Goal: Communication & Community: Answer question/provide support

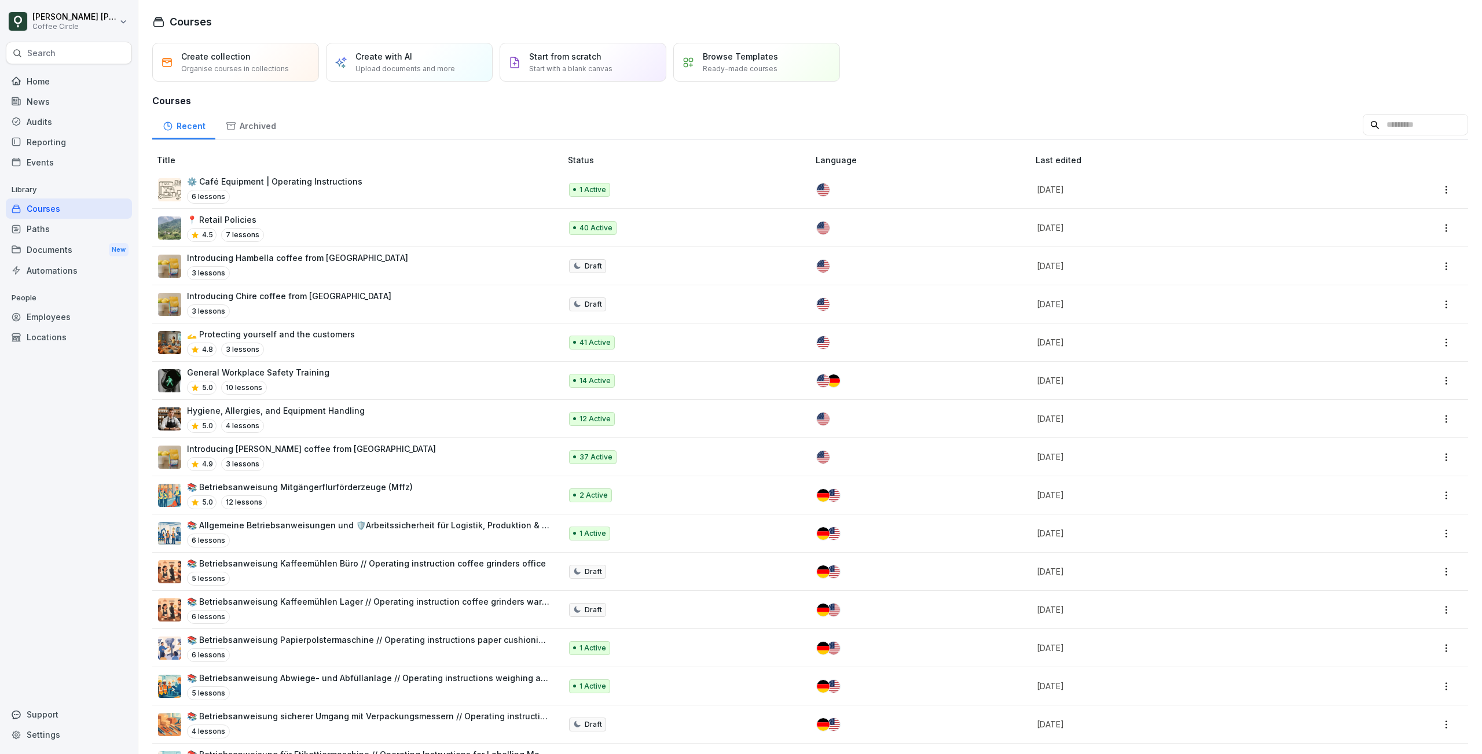
click at [50, 717] on div "Support" at bounding box center [69, 714] width 126 height 20
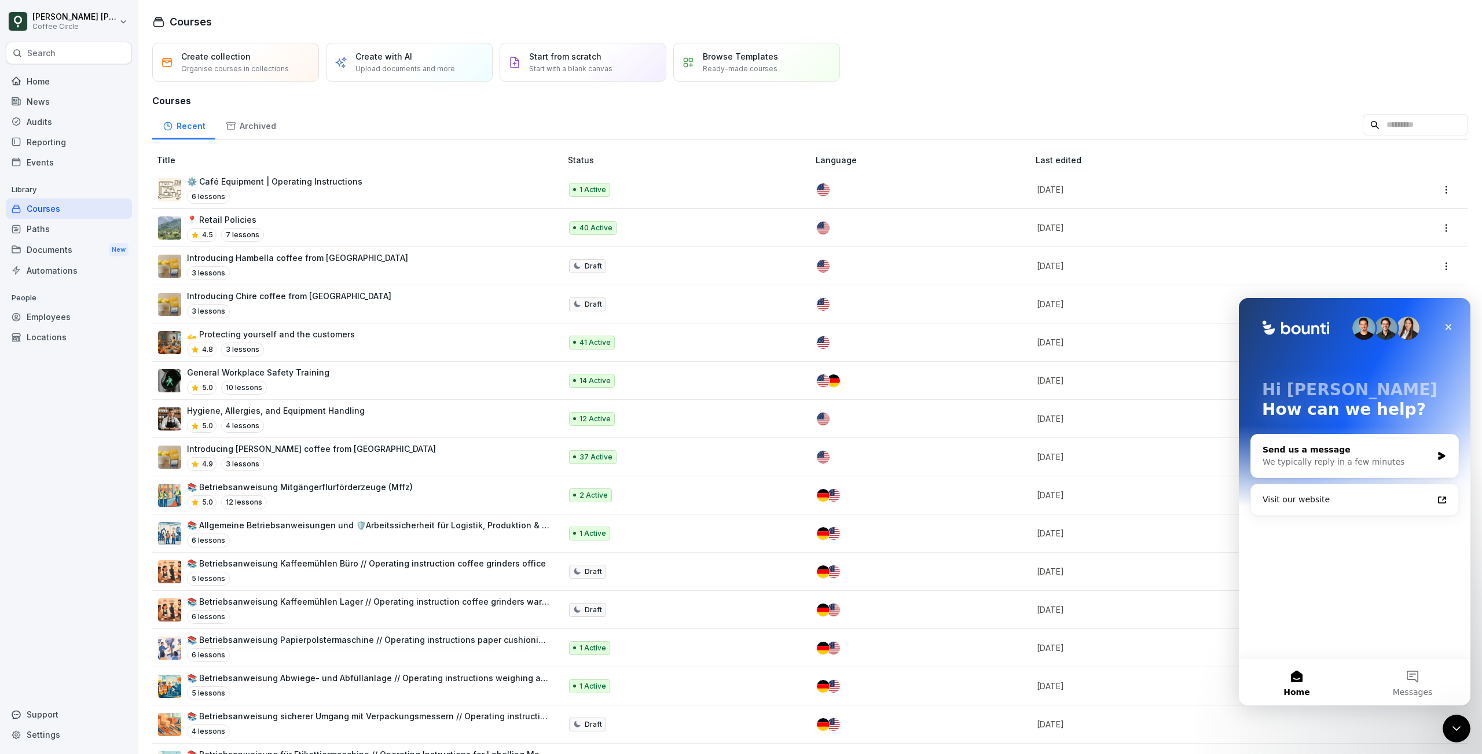
click at [1373, 454] on div "Send us a message" at bounding box center [1347, 450] width 170 height 12
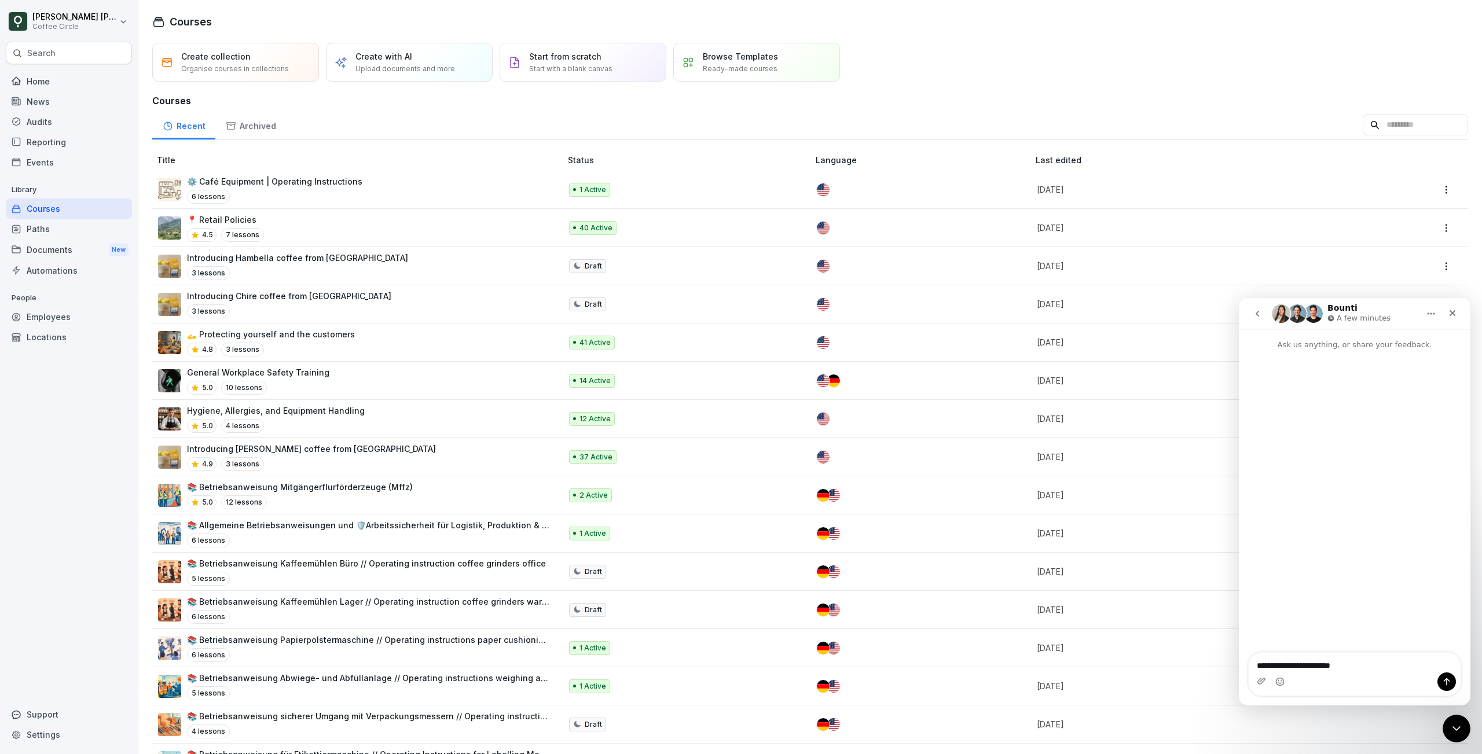
type textarea "**********"
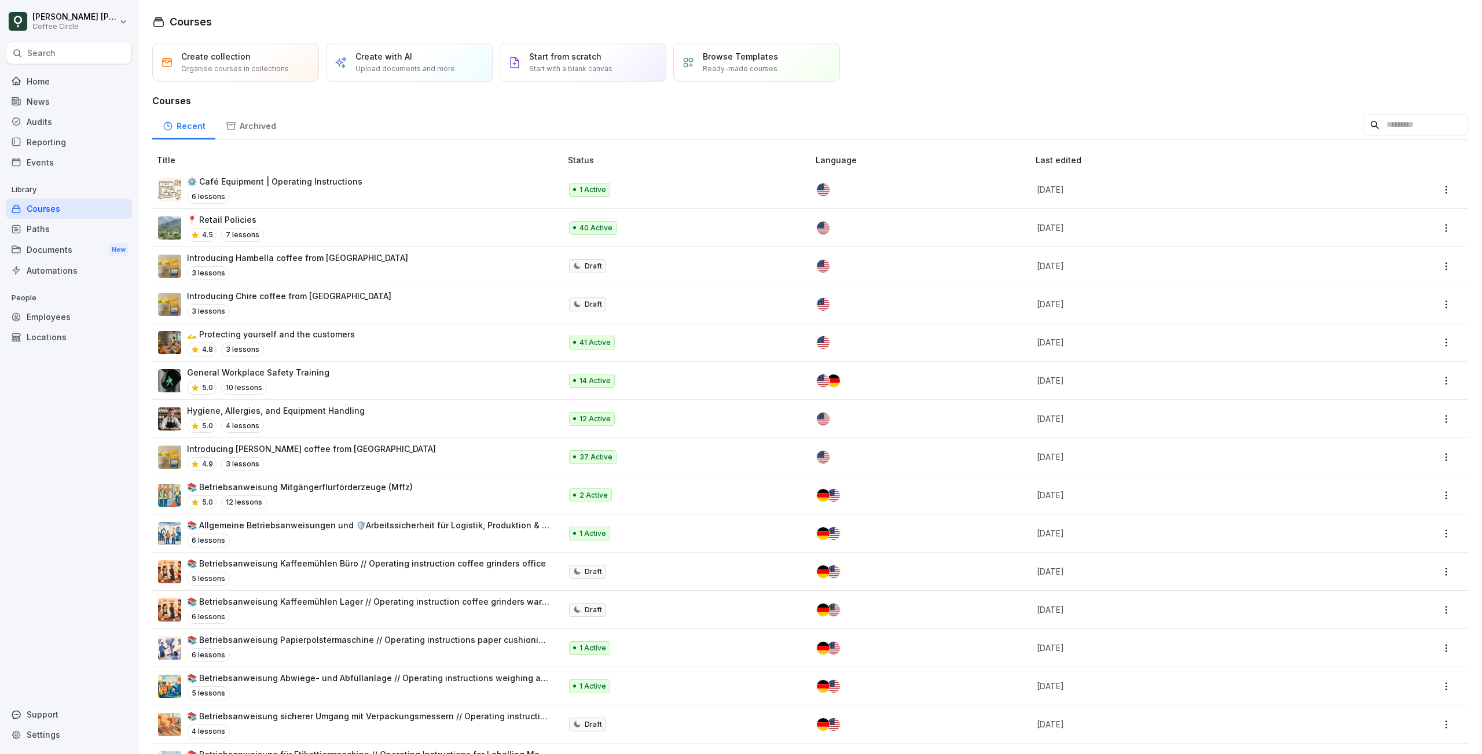
click at [58, 234] on div "Paths" at bounding box center [69, 229] width 126 height 20
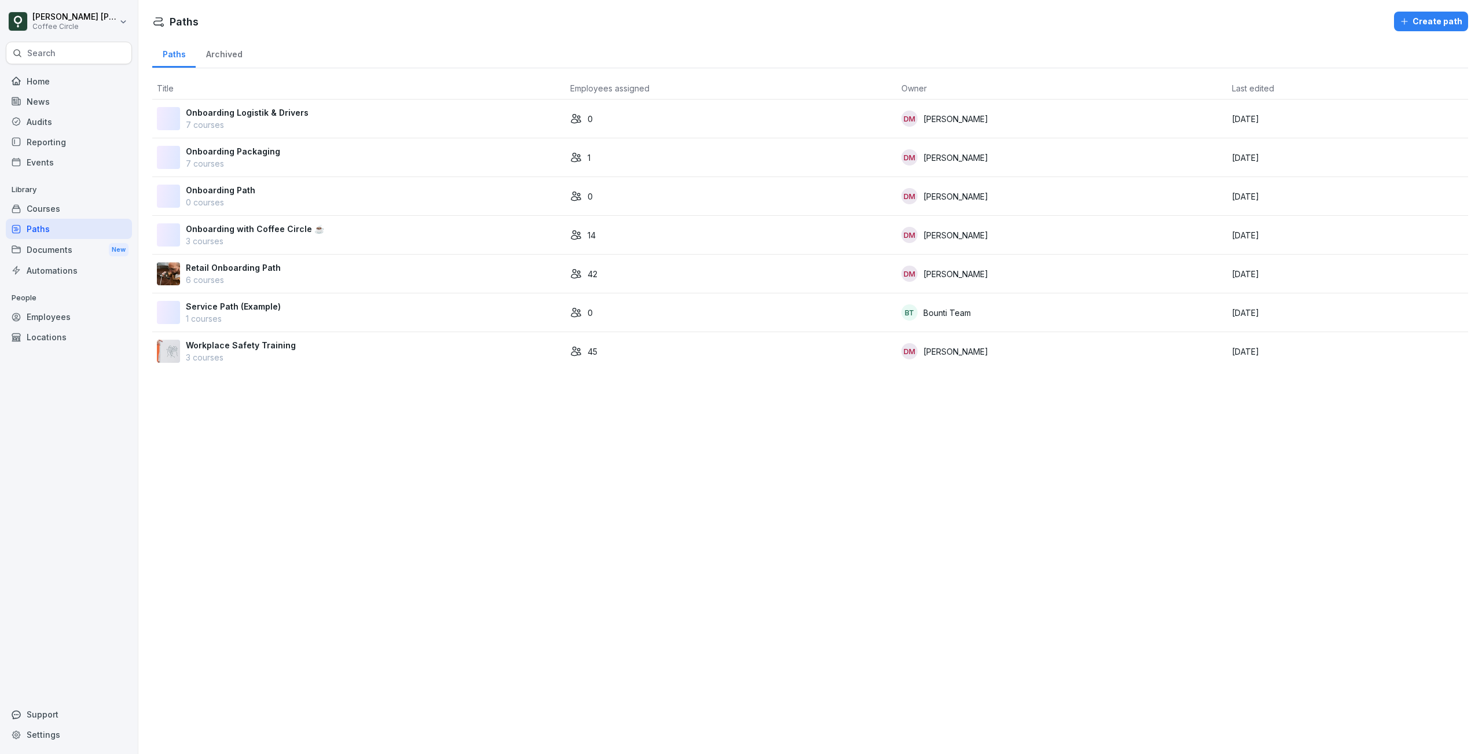
click at [64, 712] on div "Support" at bounding box center [69, 714] width 126 height 20
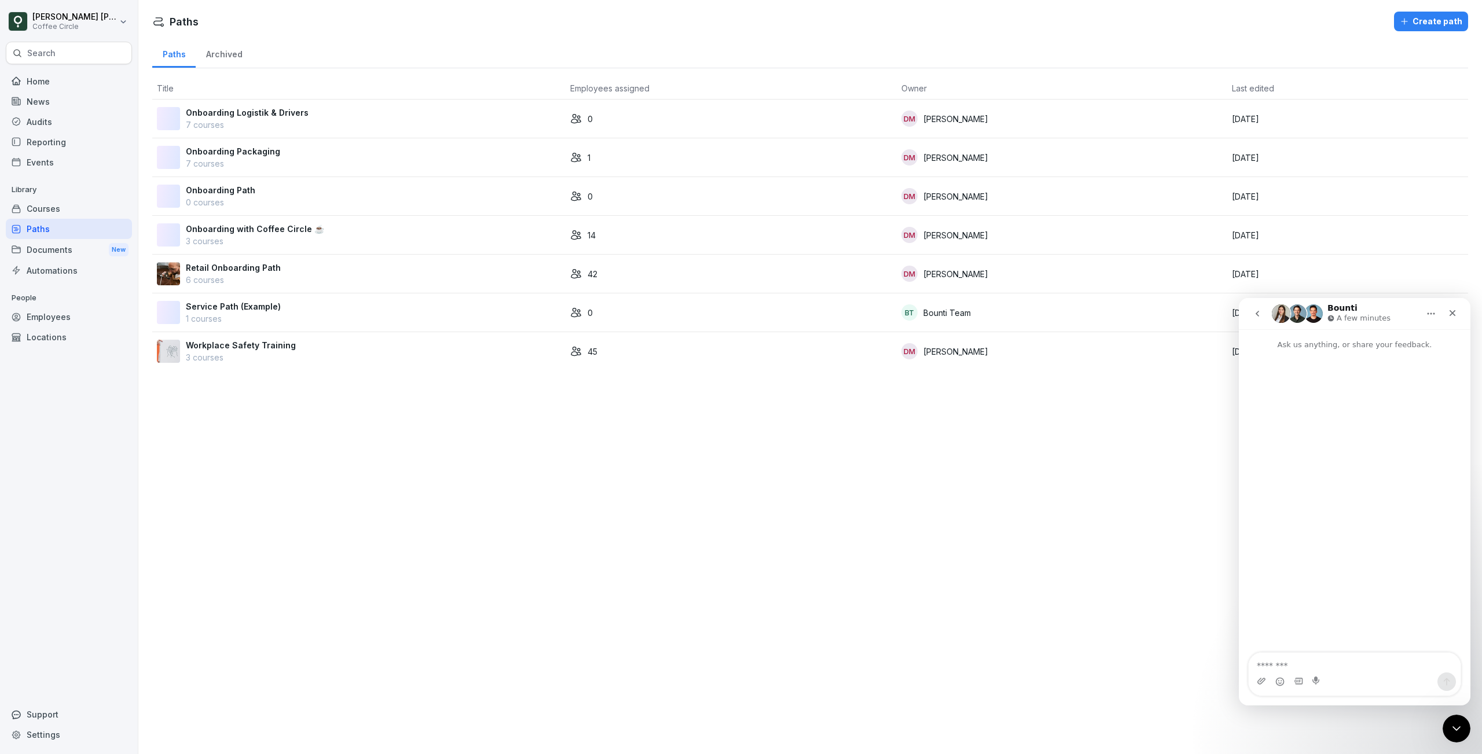
click at [1321, 665] on textarea "Message…" at bounding box center [1355, 663] width 212 height 20
click at [1338, 665] on textarea "**********" at bounding box center [1355, 656] width 212 height 31
click at [1340, 668] on textarea "**********" at bounding box center [1355, 656] width 212 height 31
drag, startPoint x: 1386, startPoint y: 668, endPoint x: 1257, endPoint y: 666, distance: 129.7
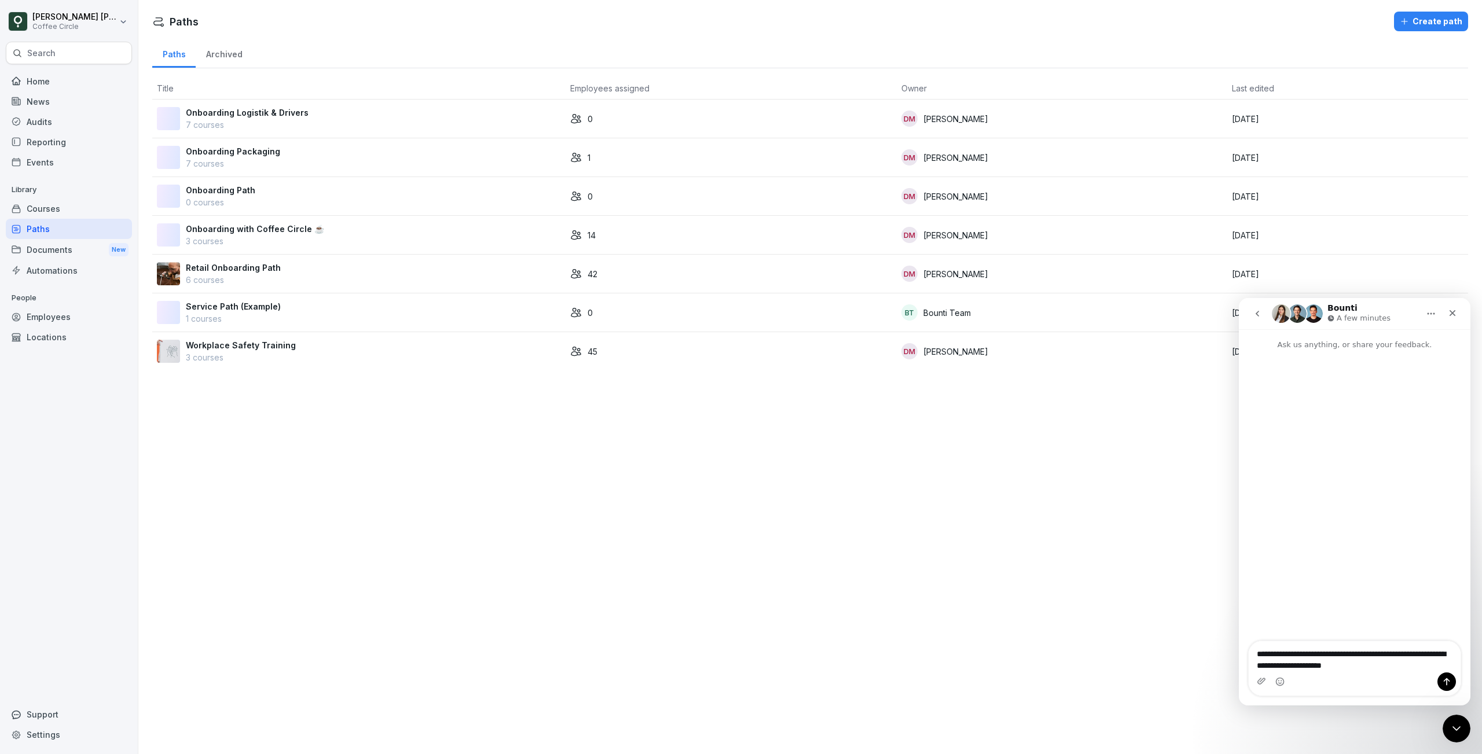
click at [1257, 666] on textarea "**********" at bounding box center [1355, 656] width 212 height 31
type textarea "**********"
click at [1451, 681] on icon "Send a message…" at bounding box center [1446, 681] width 9 height 9
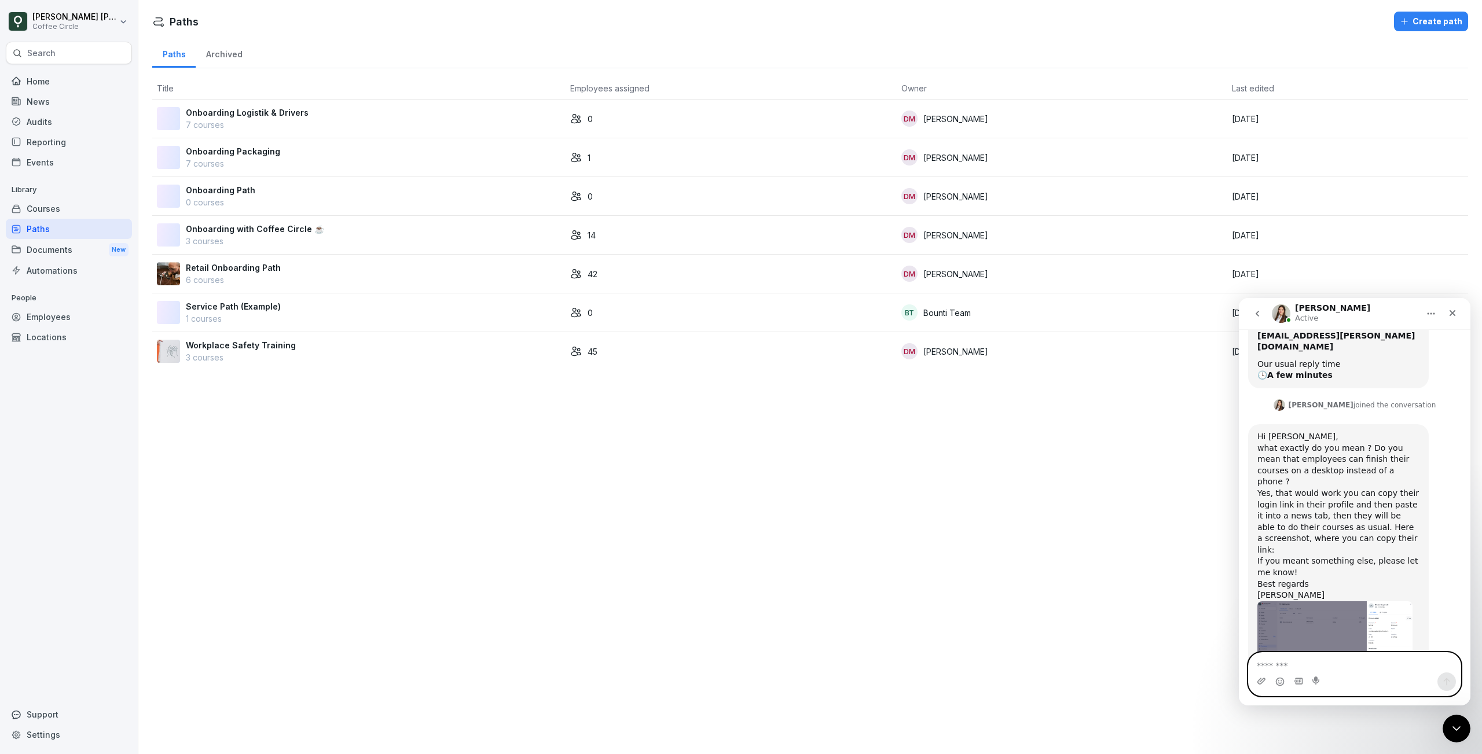
scroll to position [133, 0]
click at [1337, 509] on div "Hi [PERSON_NAME], what exactly do you mean ? Do you mean that employees can fin…" at bounding box center [1338, 516] width 162 height 170
click at [1311, 601] on img "Miriam says…" at bounding box center [1334, 640] width 155 height 78
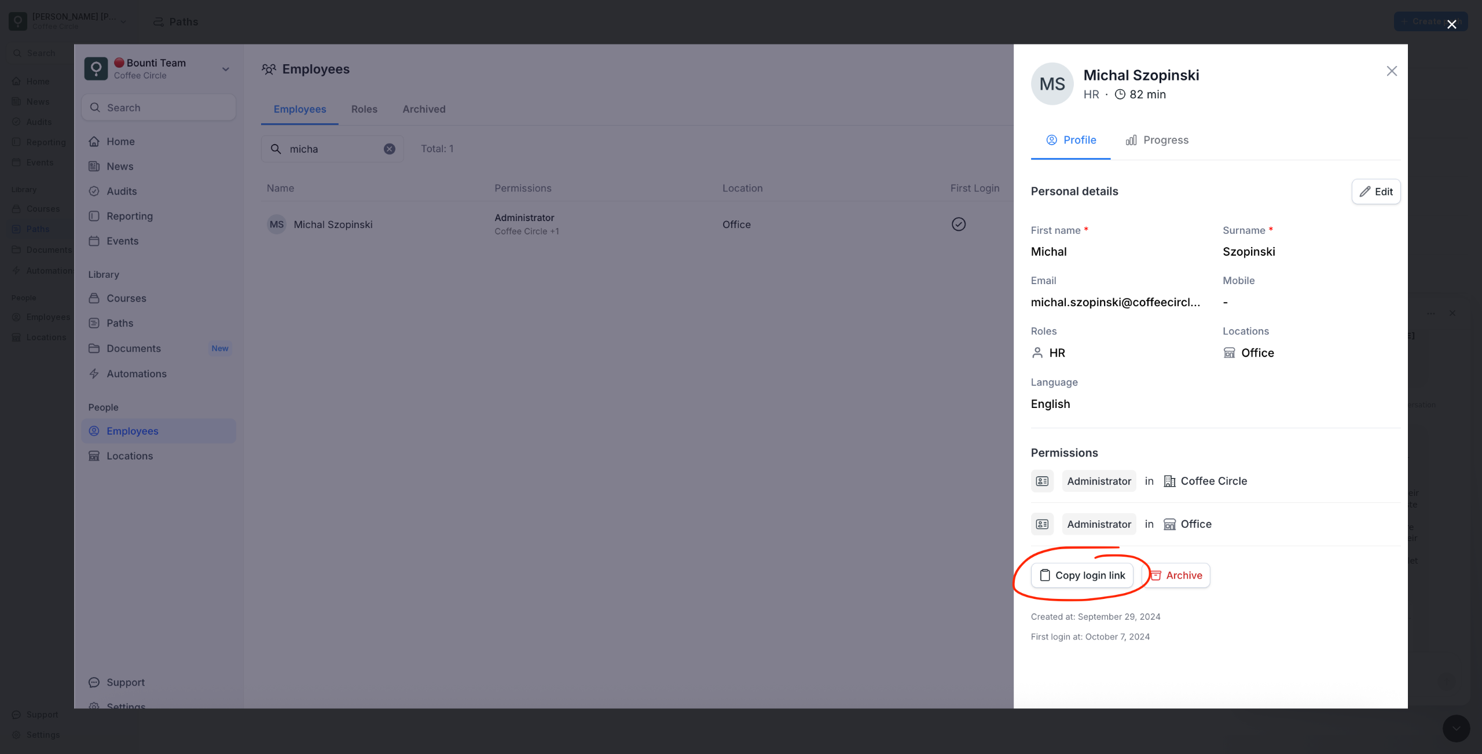
click at [1394, 74] on img "Close" at bounding box center [741, 376] width 1334 height 665
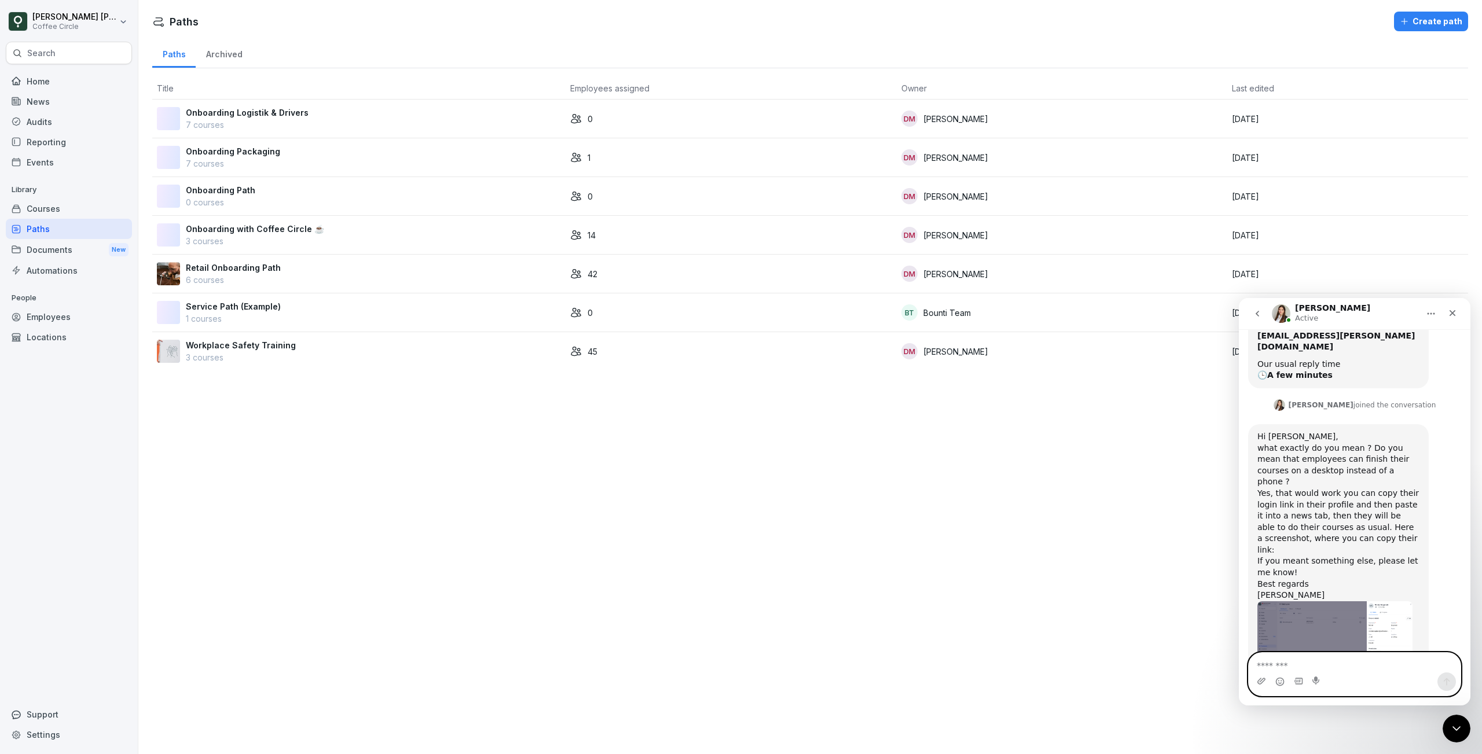
click at [1316, 662] on textarea "Message…" at bounding box center [1355, 663] width 212 height 20
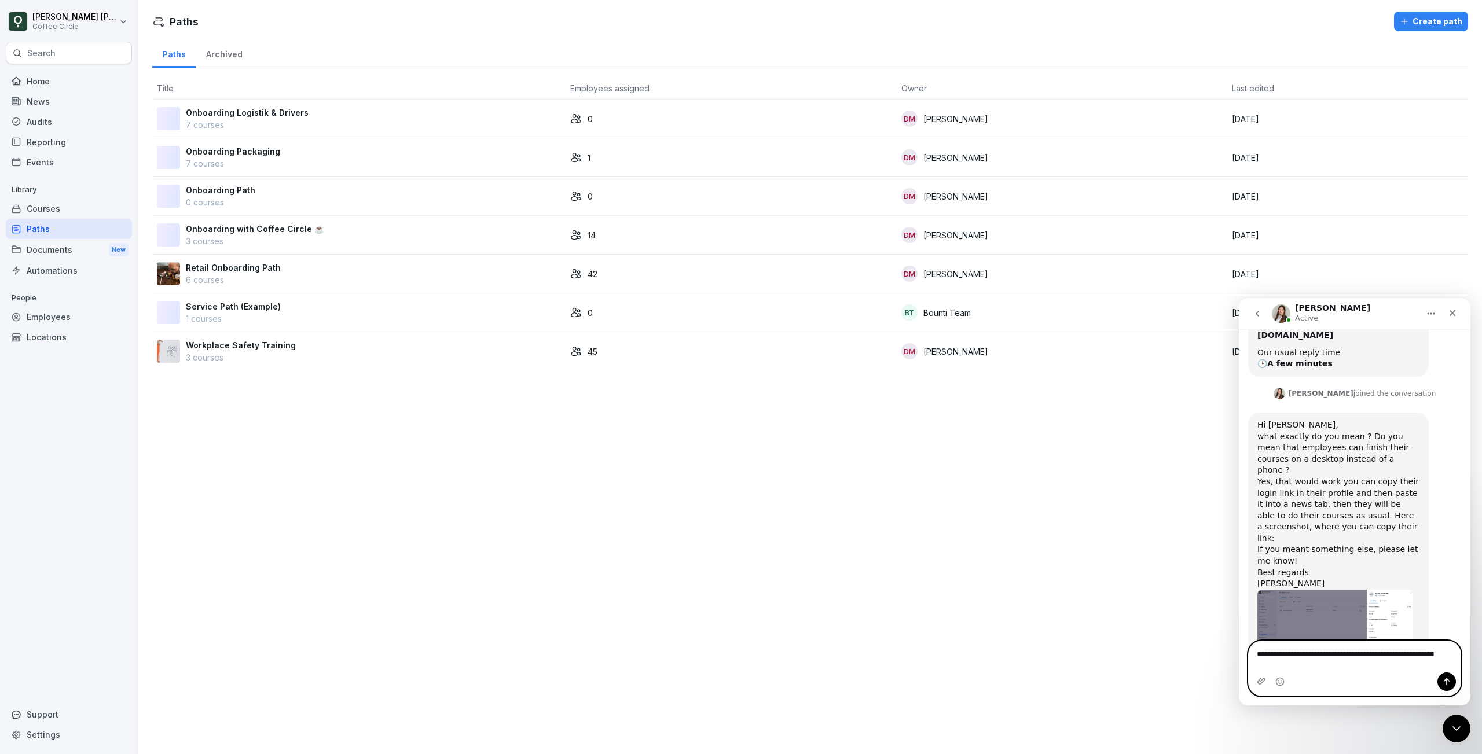
scroll to position [144, 0]
click at [1383, 652] on textarea "**********" at bounding box center [1355, 656] width 212 height 31
click at [1319, 669] on textarea "**********" at bounding box center [1355, 656] width 212 height 31
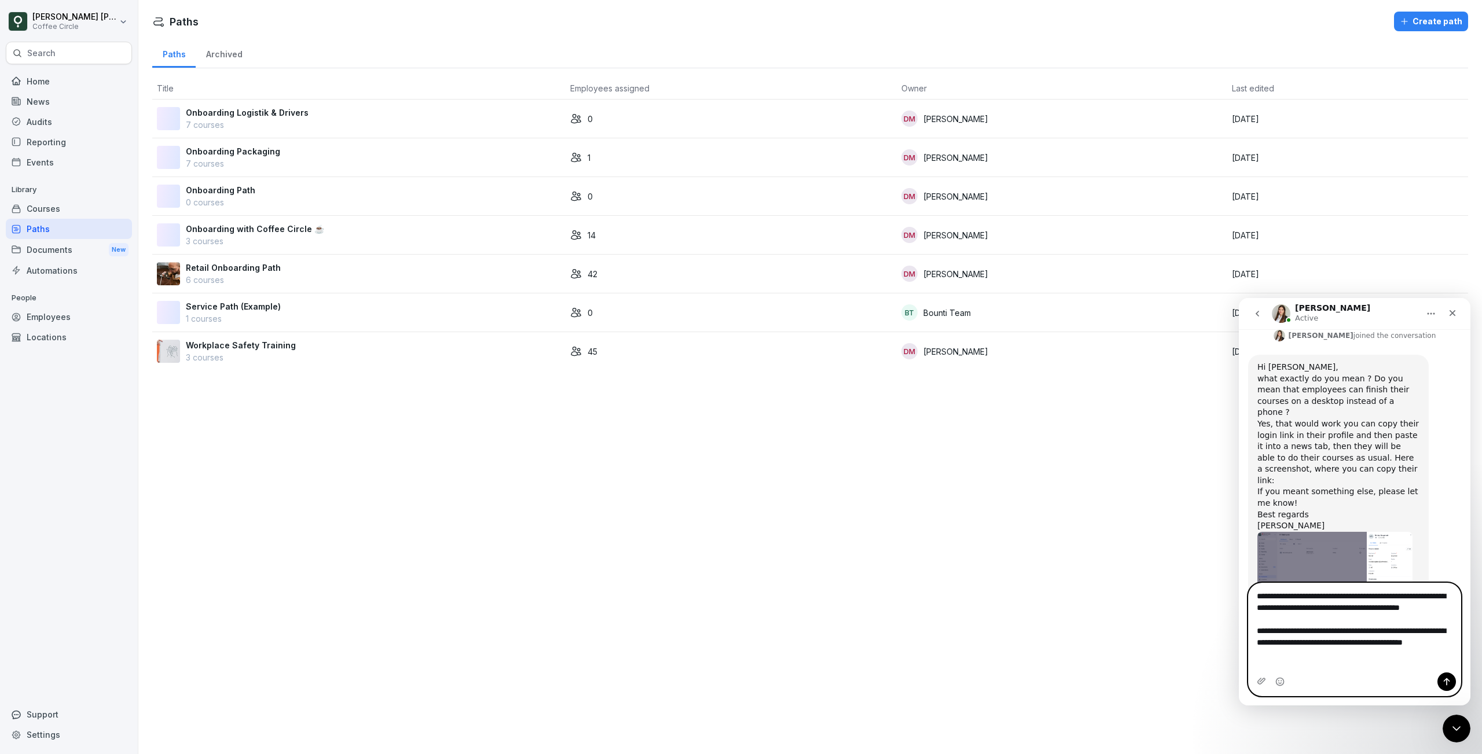
scroll to position [202, 0]
type textarea "**********"
click at [1451, 687] on button "Send a message…" at bounding box center [1446, 682] width 19 height 19
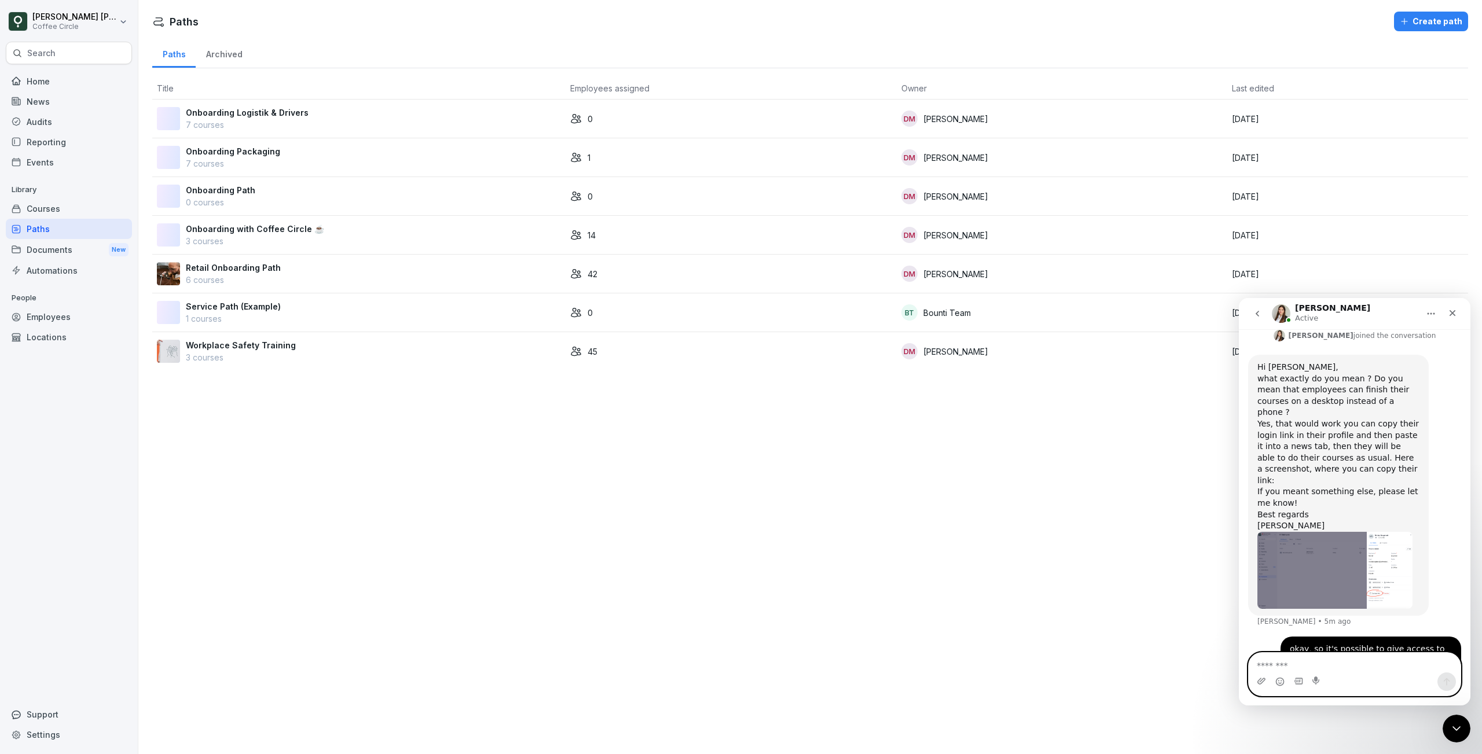
scroll to position [230, 0]
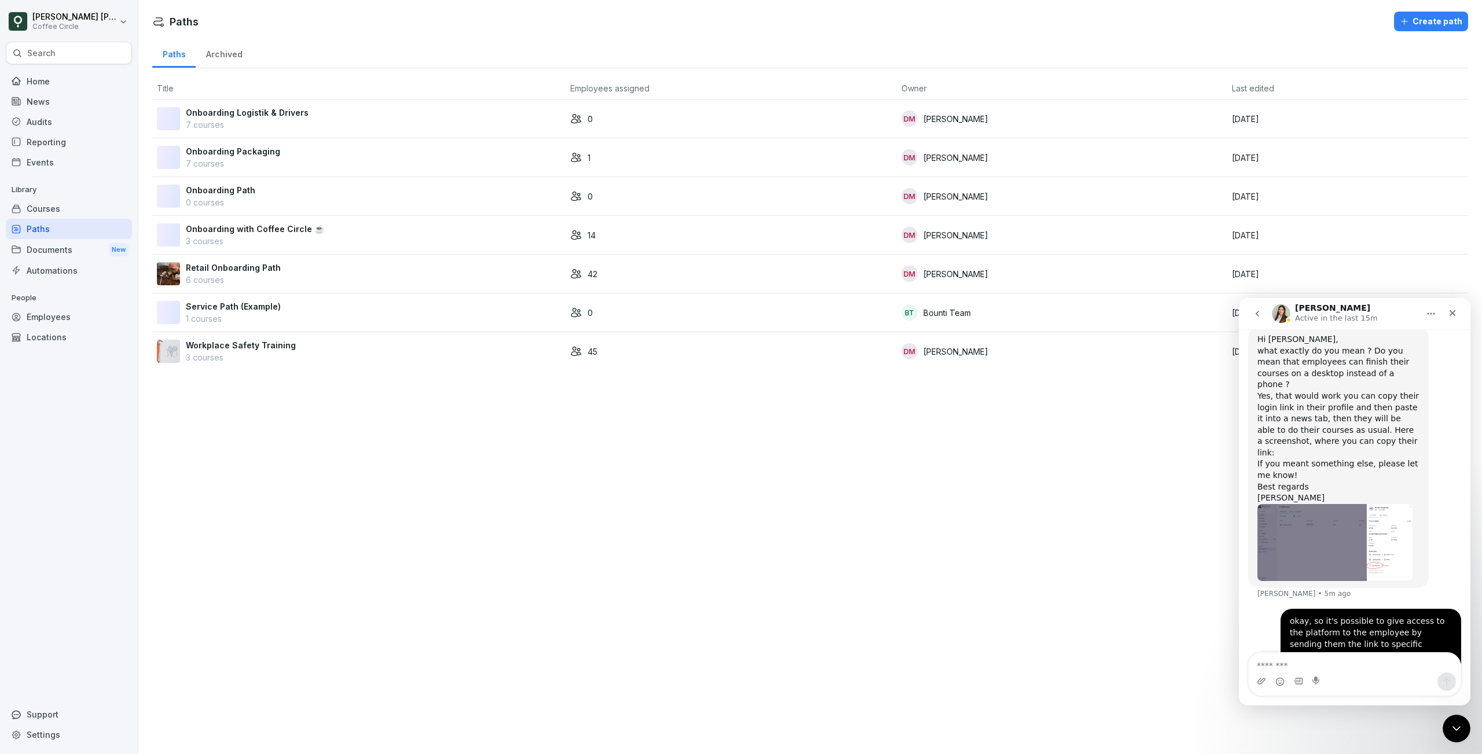
click at [55, 214] on div "Courses" at bounding box center [69, 209] width 126 height 20
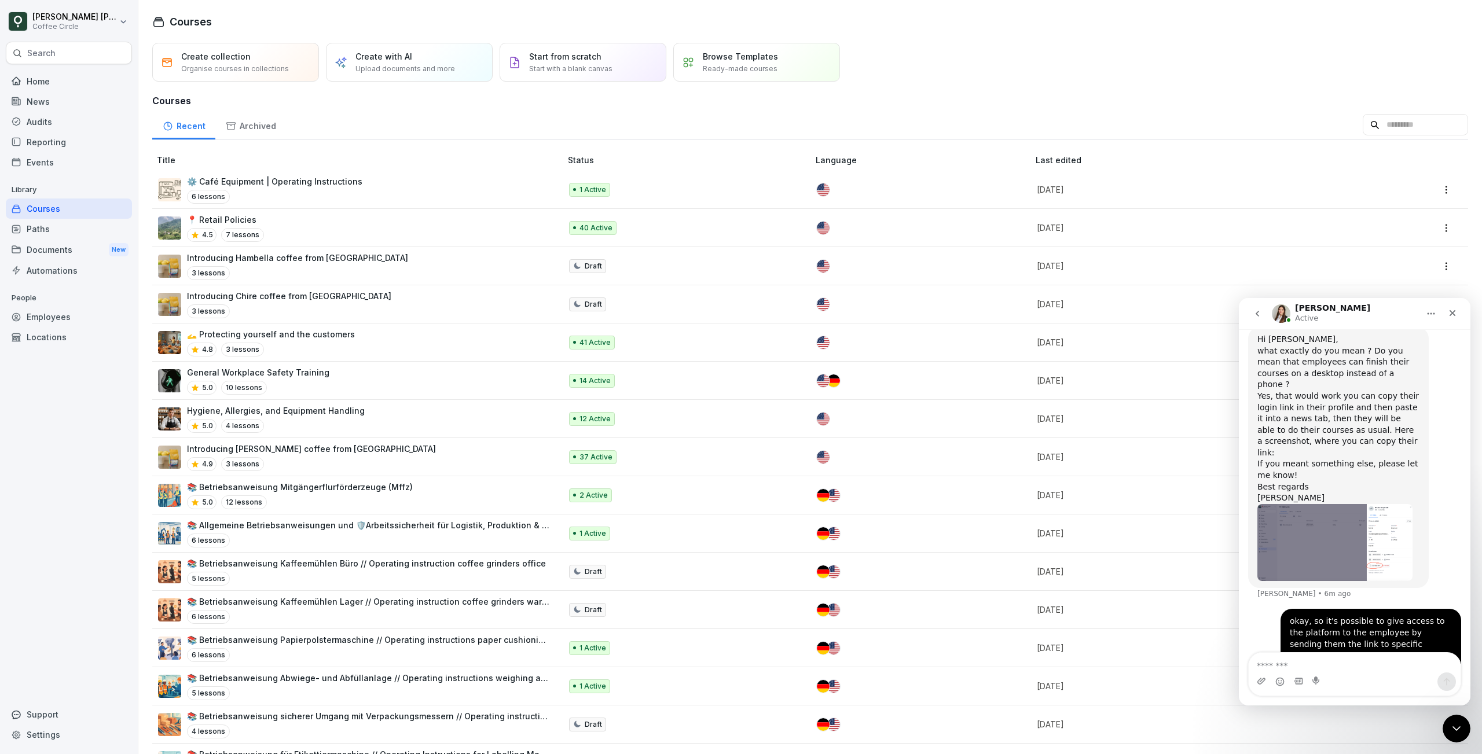
click at [52, 315] on div "Employees" at bounding box center [69, 317] width 126 height 20
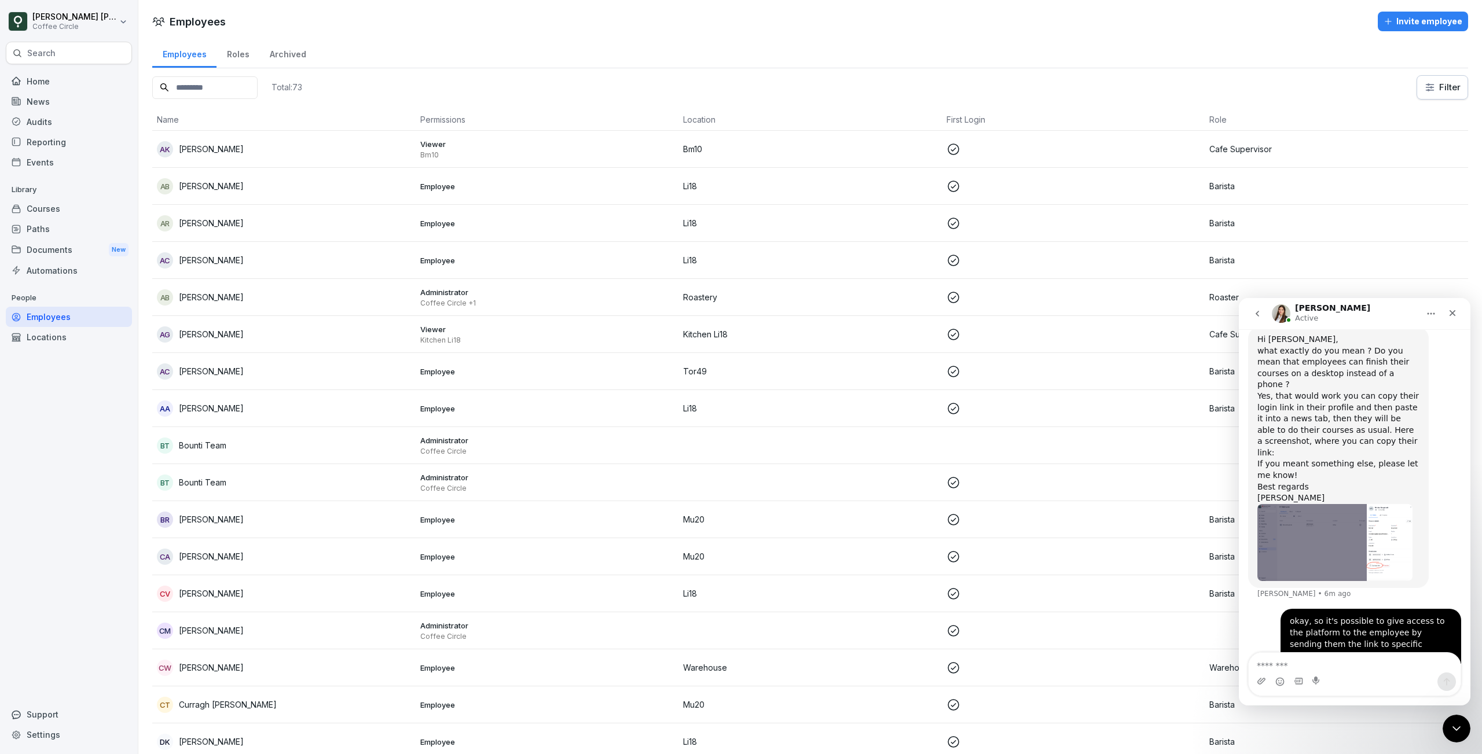
click at [240, 93] on input at bounding box center [204, 87] width 105 height 23
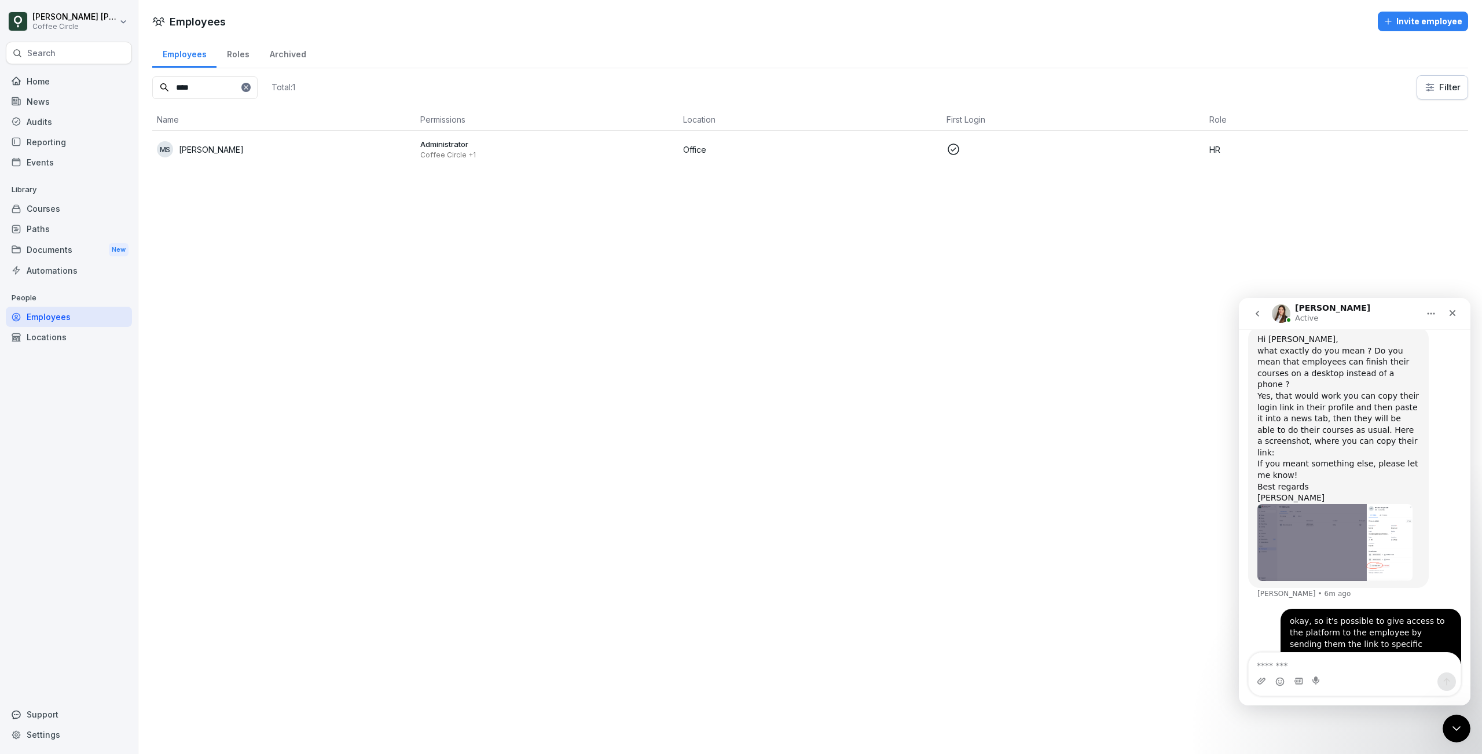
type input "****"
click at [207, 153] on p "[PERSON_NAME]" at bounding box center [211, 150] width 65 height 12
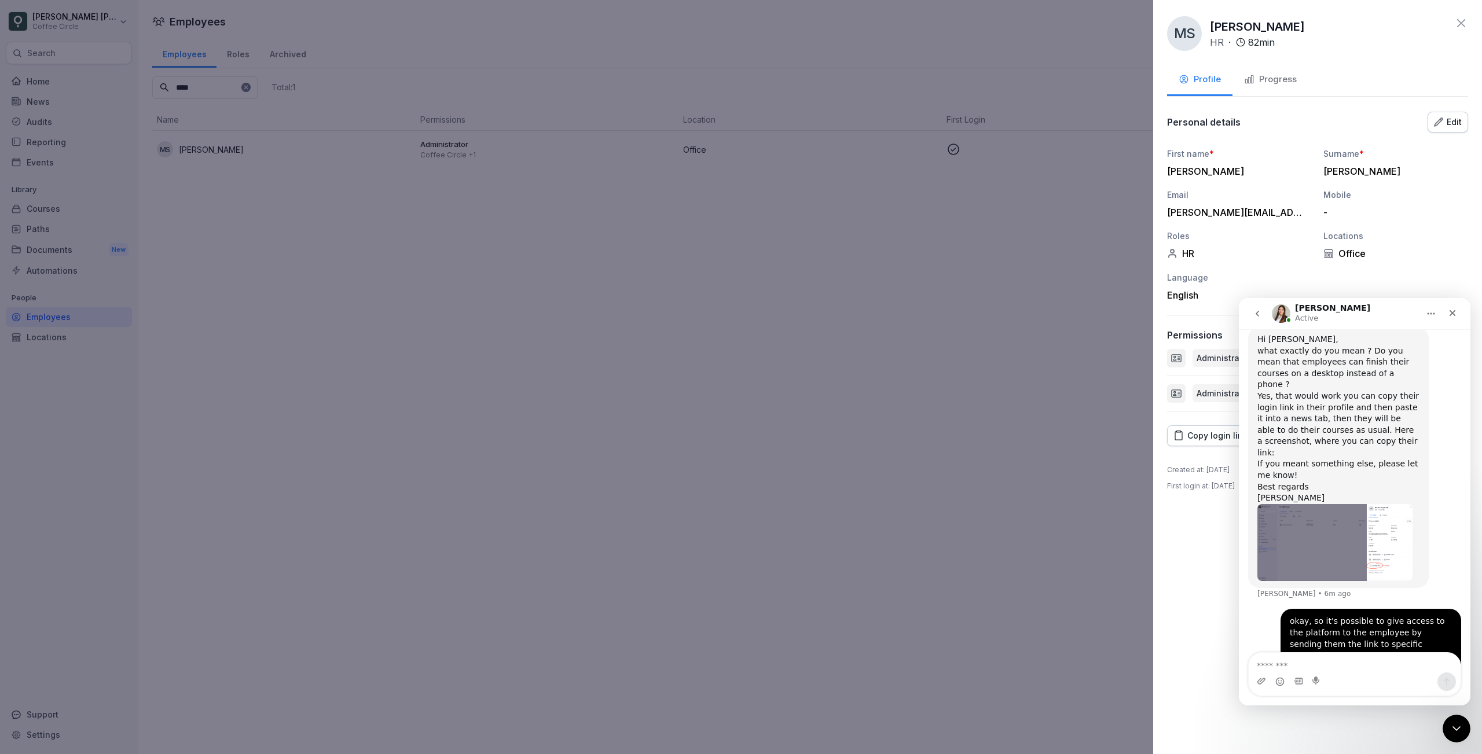
click at [1281, 76] on div "Progress" at bounding box center [1270, 79] width 53 height 13
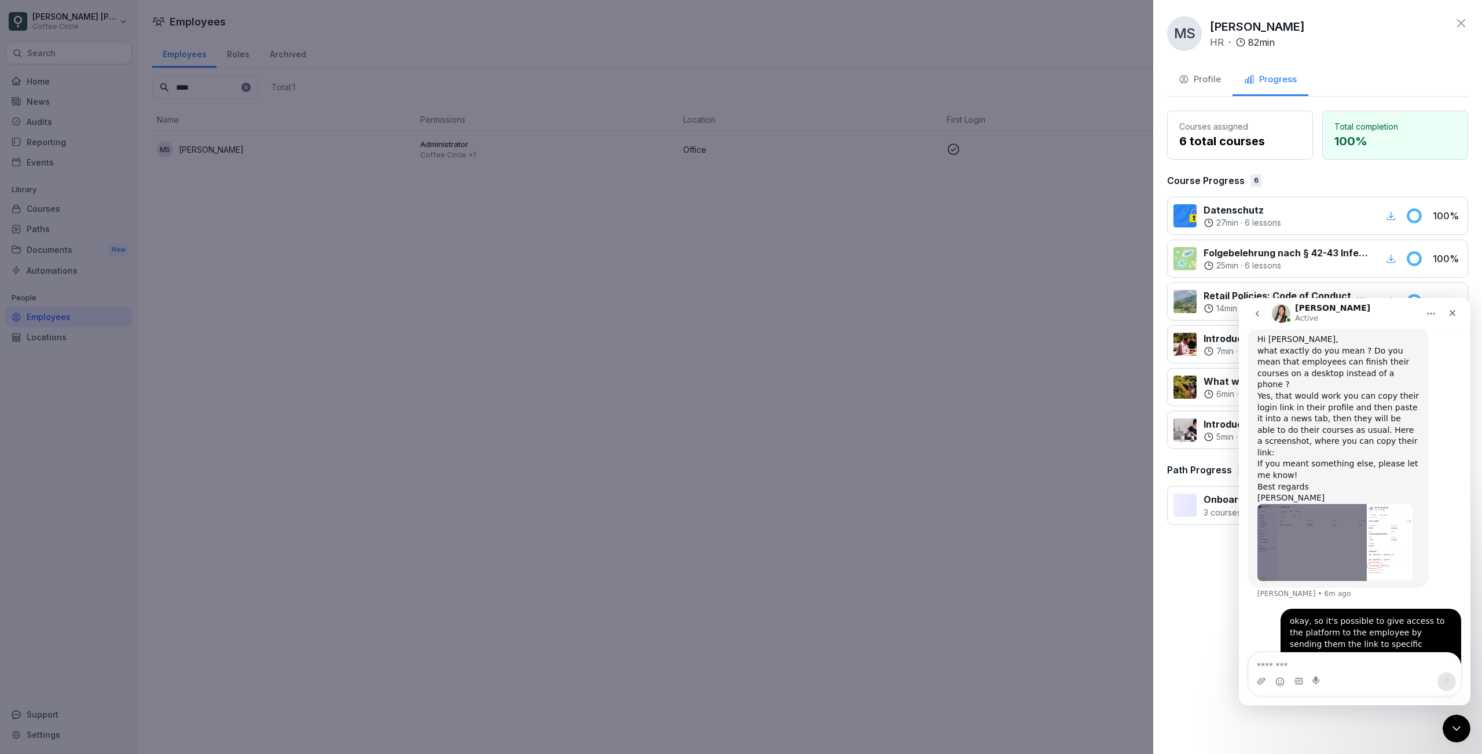
scroll to position [274, 0]
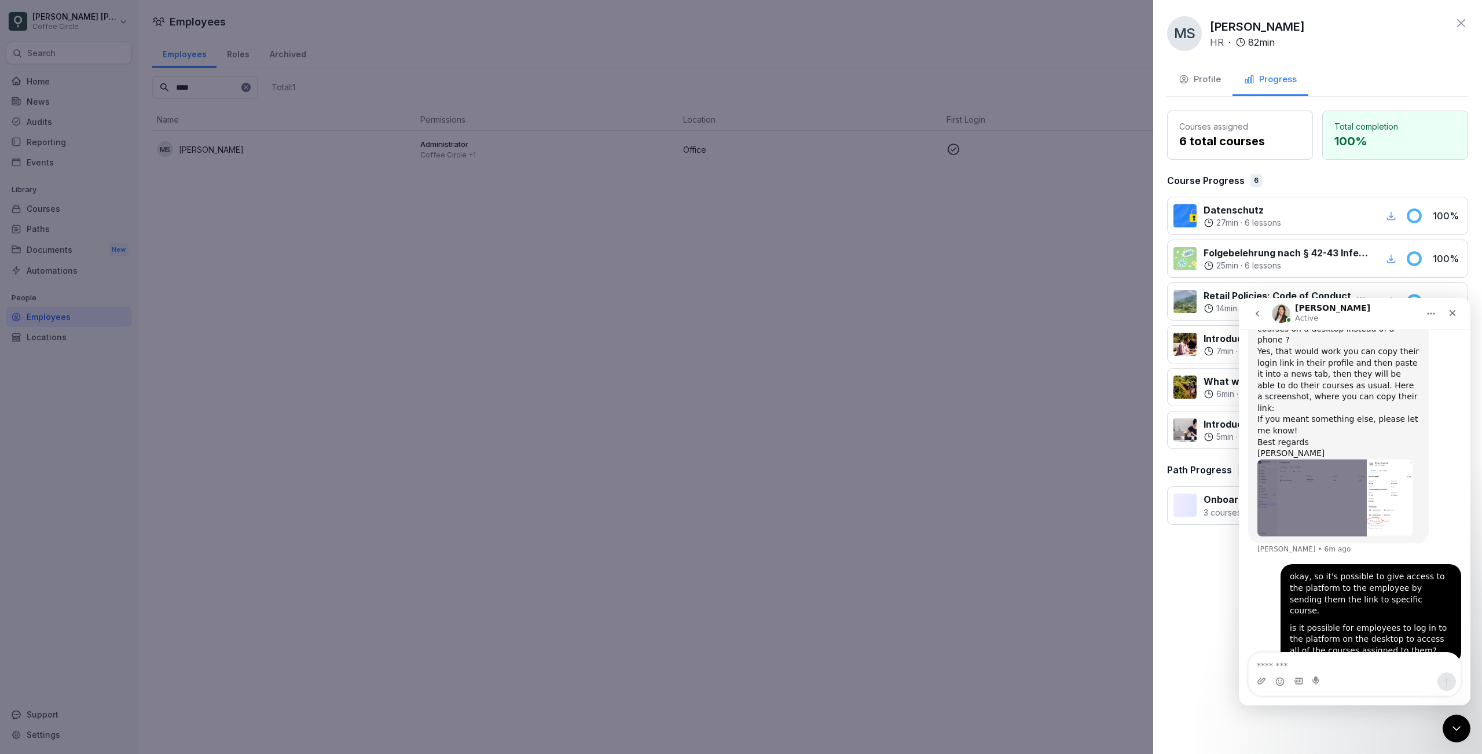
click at [1254, 318] on icon "go back" at bounding box center [1257, 313] width 9 height 9
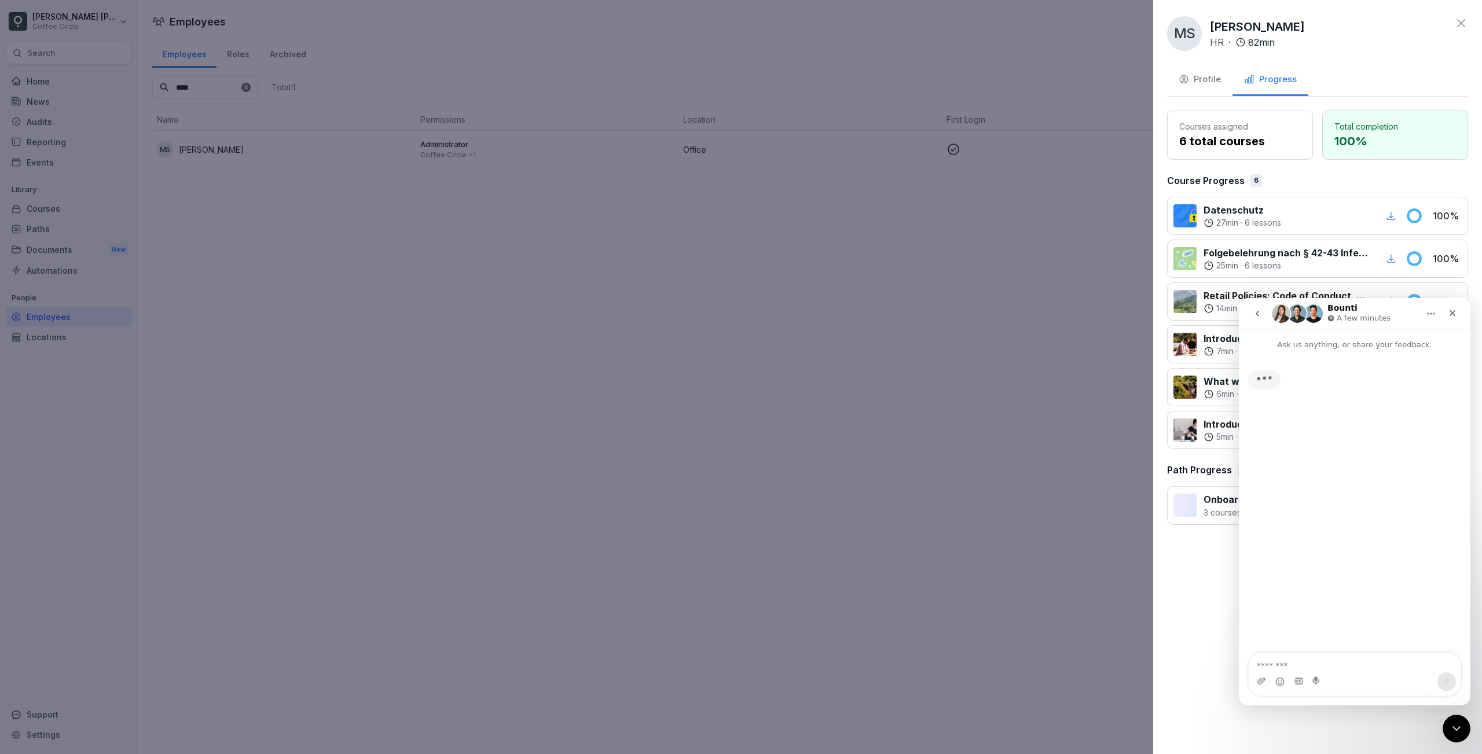
scroll to position [0, 0]
click at [1381, 342] on p "Ask us anything, or share your feedback." at bounding box center [1355, 339] width 232 height 21
click at [1458, 313] on div "Close" at bounding box center [1452, 313] width 21 height 21
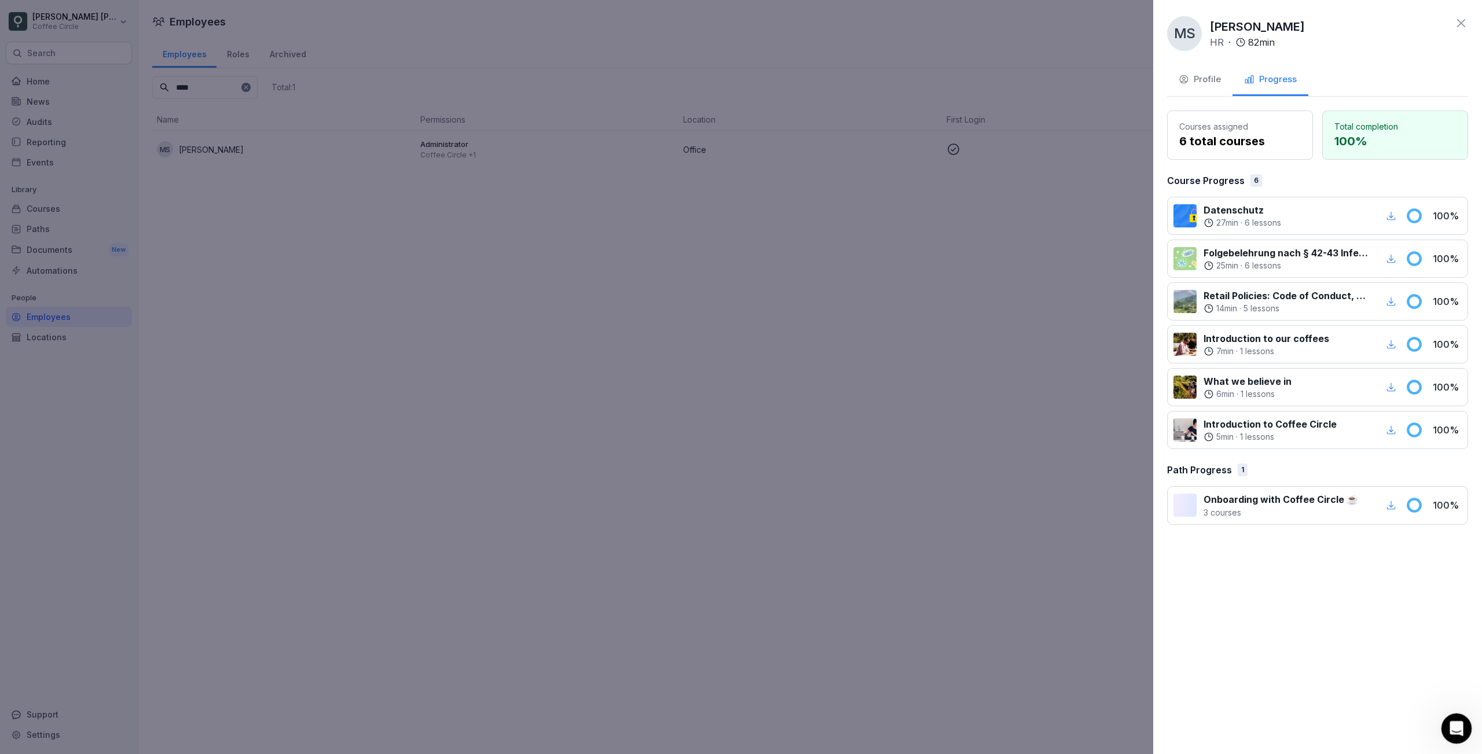
click at [1463, 729] on div "Open Intercom Messenger" at bounding box center [1455, 727] width 38 height 38
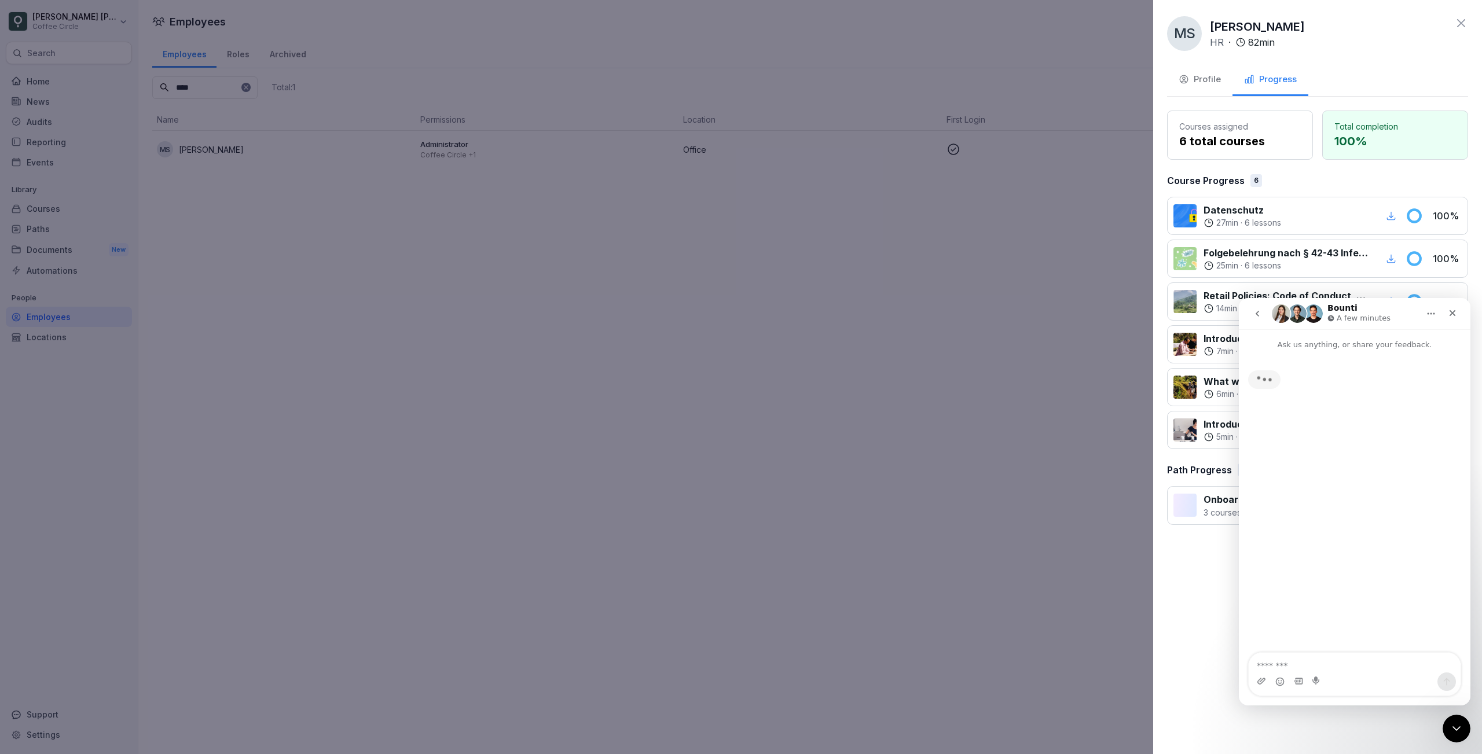
click at [1330, 335] on p "Ask us anything, or share your feedback." at bounding box center [1355, 339] width 232 height 21
click at [1345, 323] on p "A few minutes" at bounding box center [1364, 319] width 54 height 12
click at [1306, 323] on div "Intercom messenger" at bounding box center [1297, 314] width 51 height 20
drag, startPoint x: 1306, startPoint y: 323, endPoint x: 1320, endPoint y: 322, distance: 14.5
click at [1306, 323] on div "Intercom messenger" at bounding box center [1297, 314] width 51 height 20
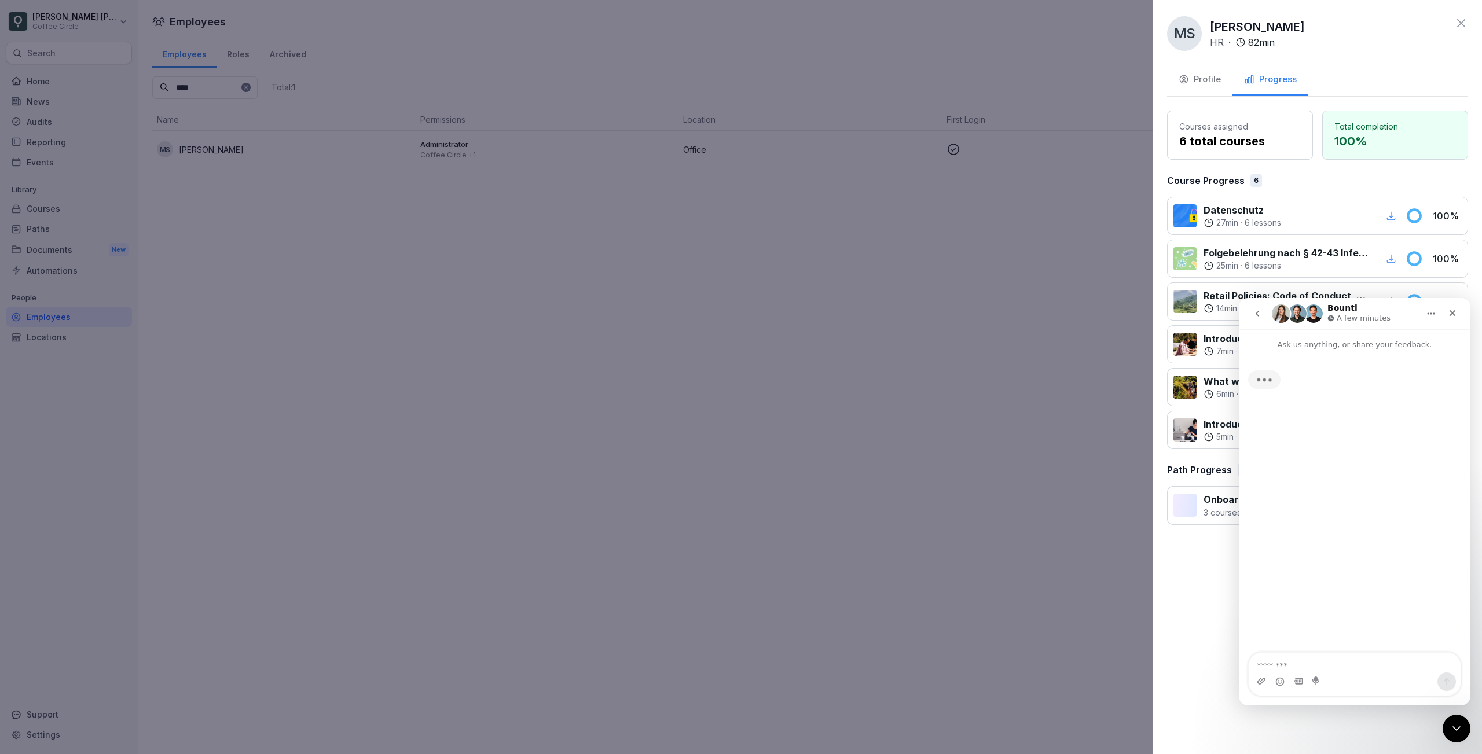
click at [1432, 311] on icon "Home" at bounding box center [1430, 313] width 9 height 9
click at [1456, 309] on icon "Close" at bounding box center [1452, 313] width 9 height 9
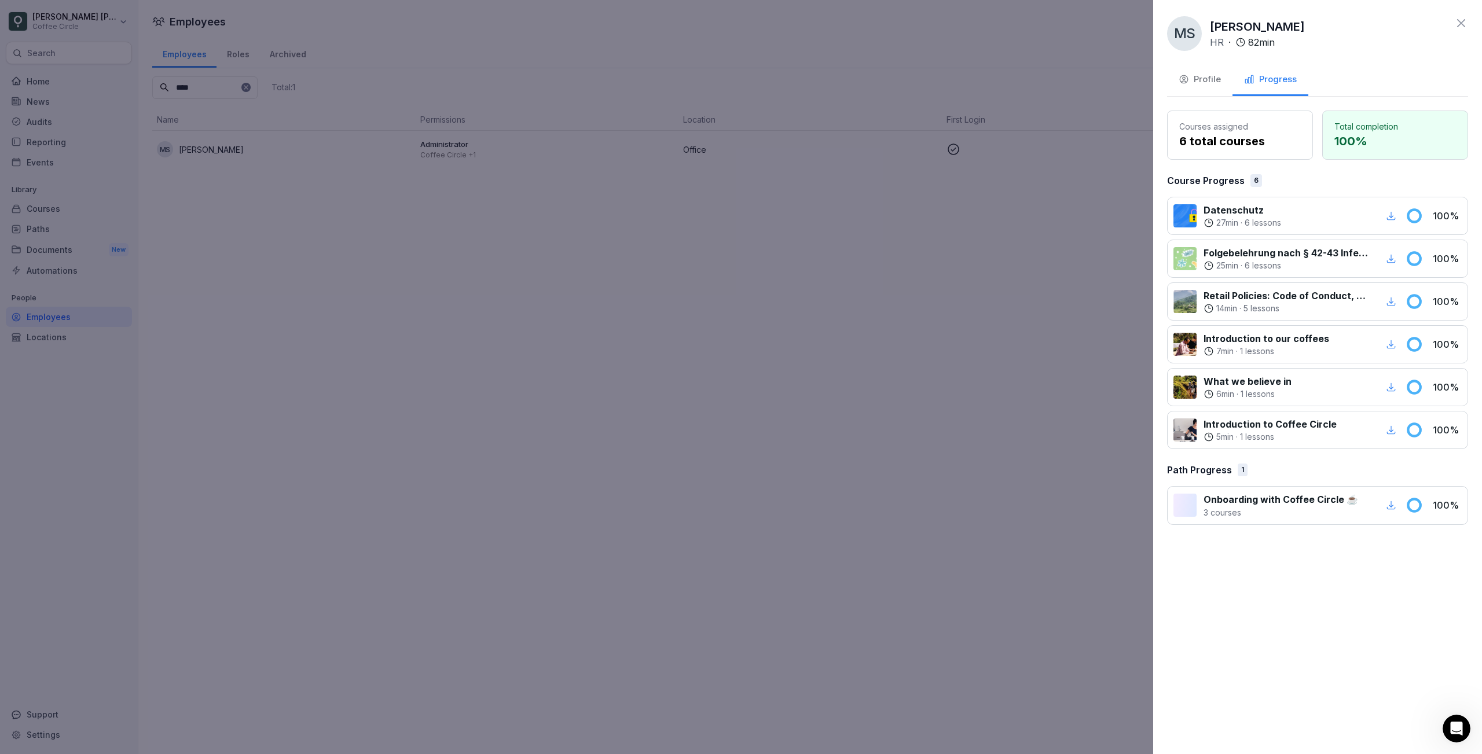
click at [1272, 211] on p "Datenschutz" at bounding box center [1242, 210] width 78 height 14
click at [1356, 214] on div at bounding box center [1332, 215] width 89 height 25
click at [1372, 214] on div at bounding box center [1332, 215] width 89 height 25
click at [1242, 214] on p "Datenschutz" at bounding box center [1242, 210] width 78 height 14
click at [1214, 90] on button "Profile" at bounding box center [1199, 80] width 65 height 31
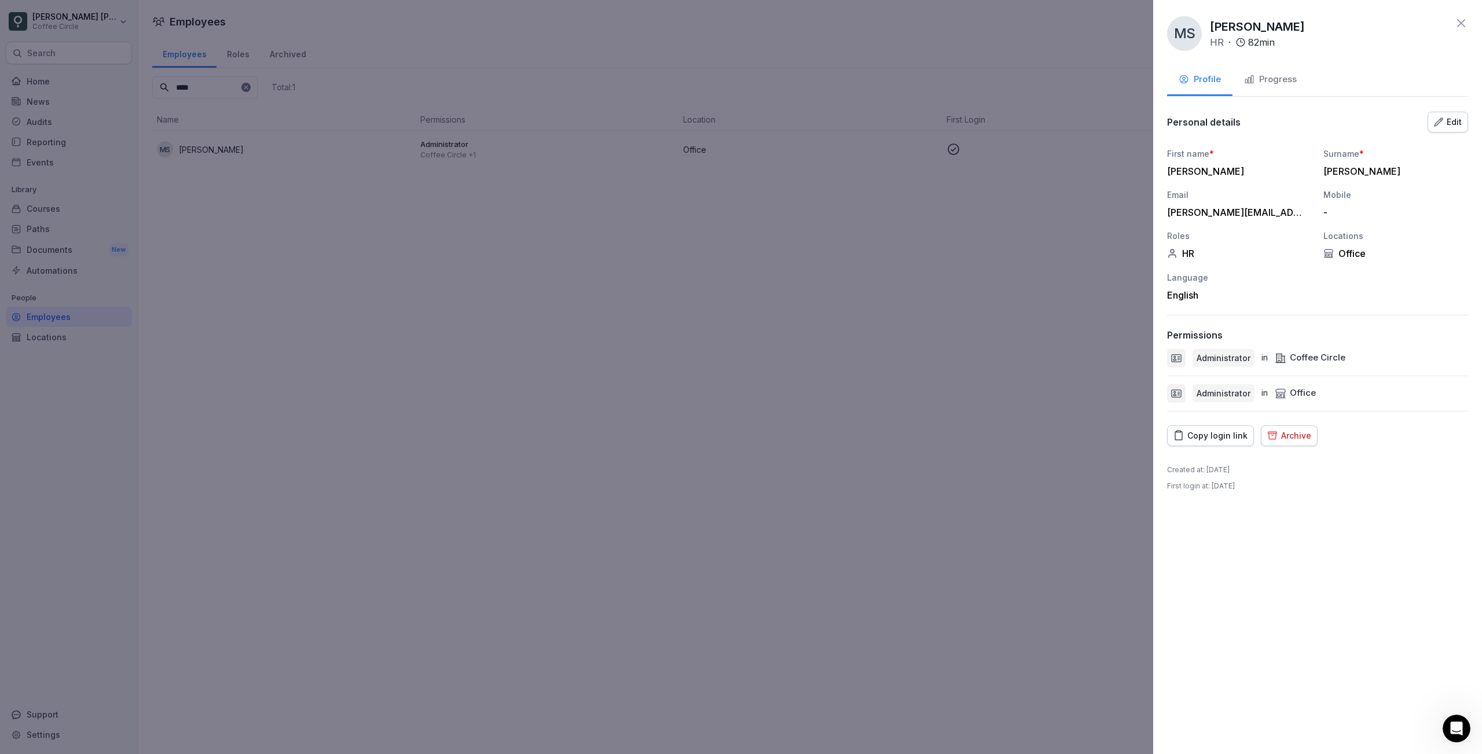
click at [1219, 432] on div "Copy login link" at bounding box center [1210, 436] width 74 height 13
click at [1458, 17] on icon at bounding box center [1461, 23] width 14 height 14
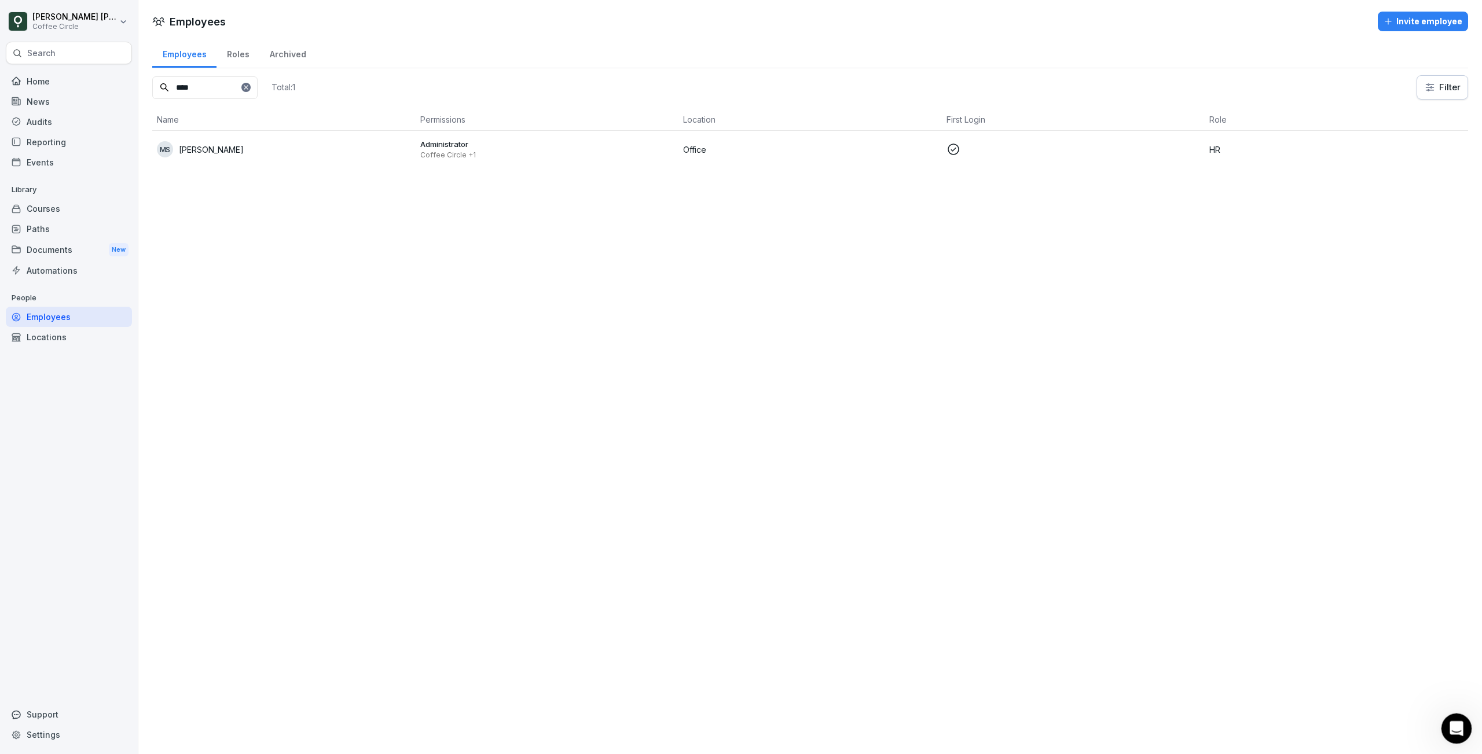
click at [1458, 718] on div "Open Intercom Messenger" at bounding box center [1455, 727] width 38 height 38
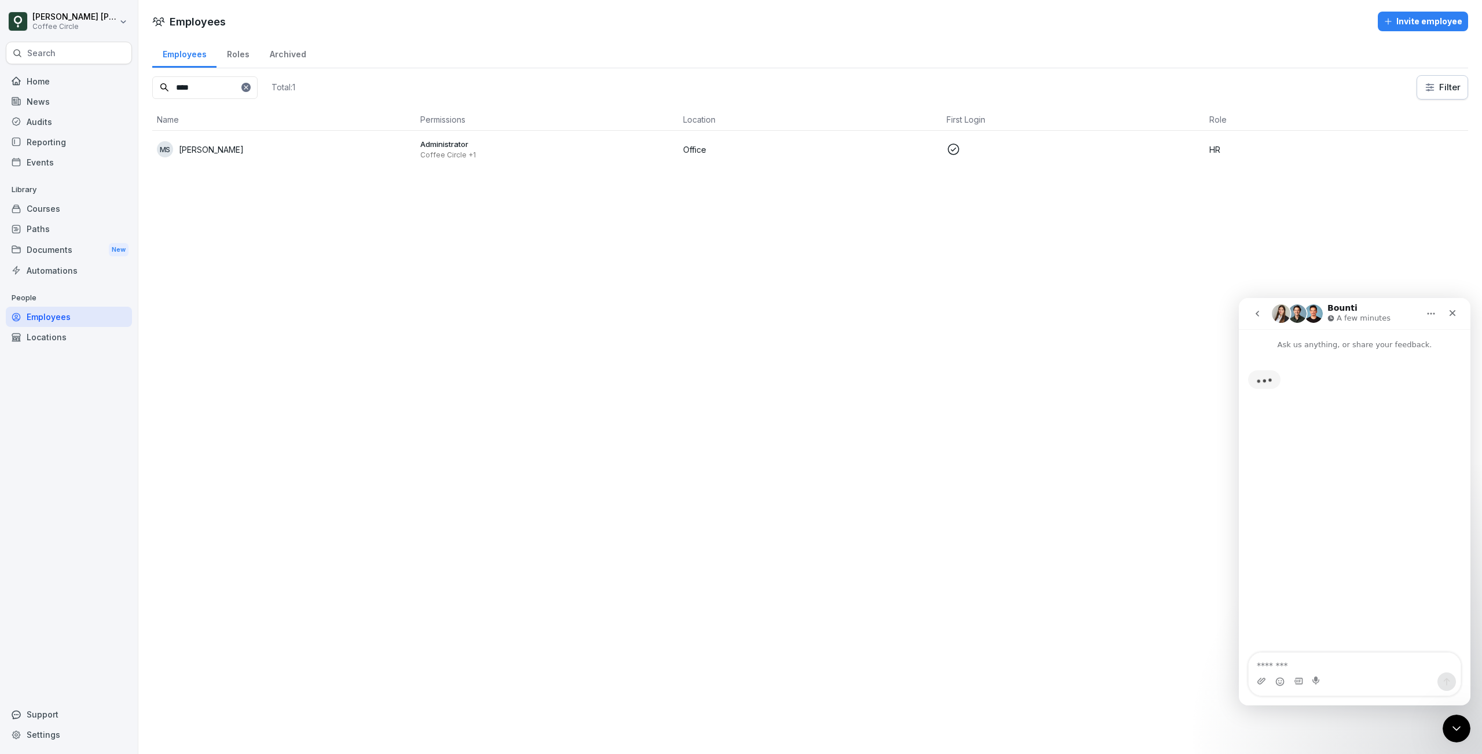
click at [1320, 347] on p "Ask us anything, or share your feedback." at bounding box center [1355, 339] width 232 height 21
click at [1257, 310] on icon "go back" at bounding box center [1257, 313] width 9 height 9
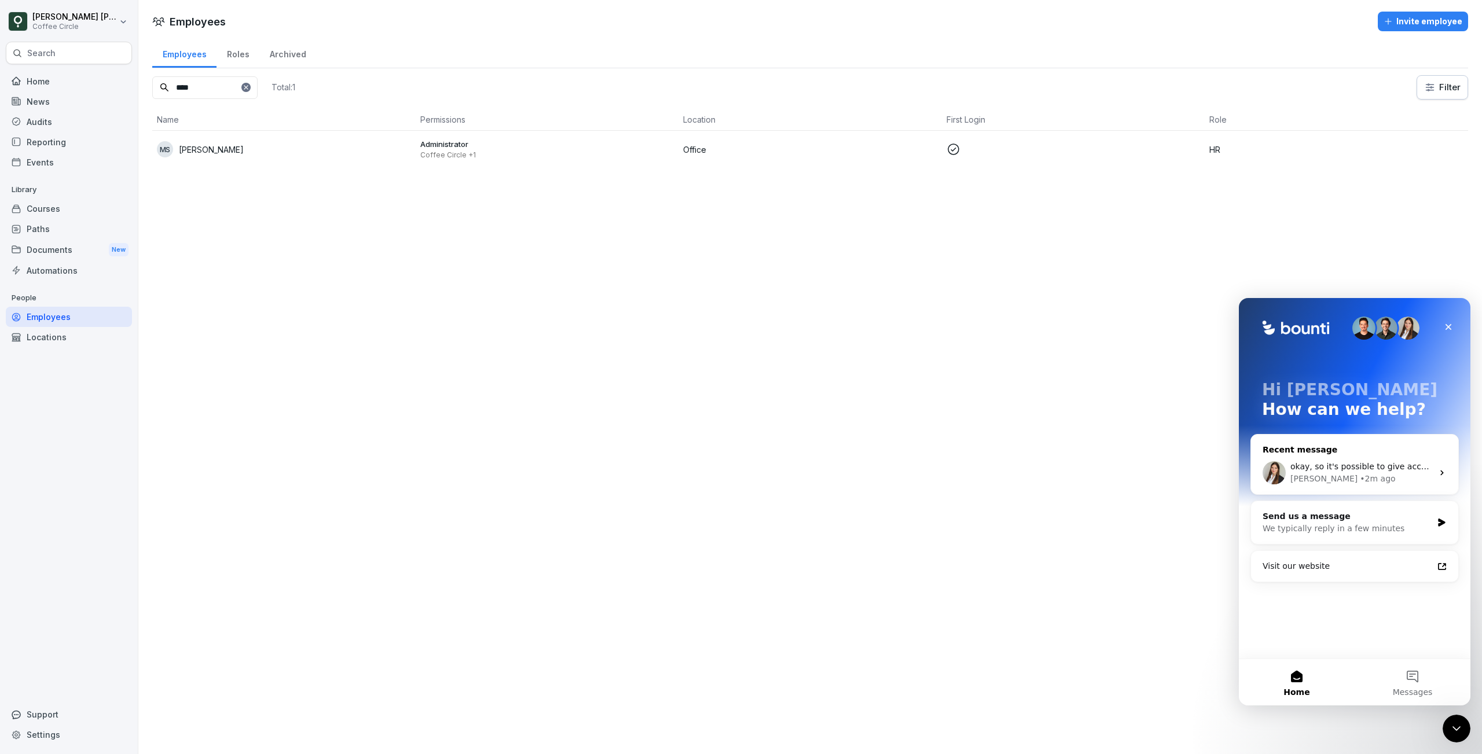
click at [1353, 473] on div "okay, so it's possible to give access to the platform to the employee by sendin…" at bounding box center [1361, 467] width 142 height 12
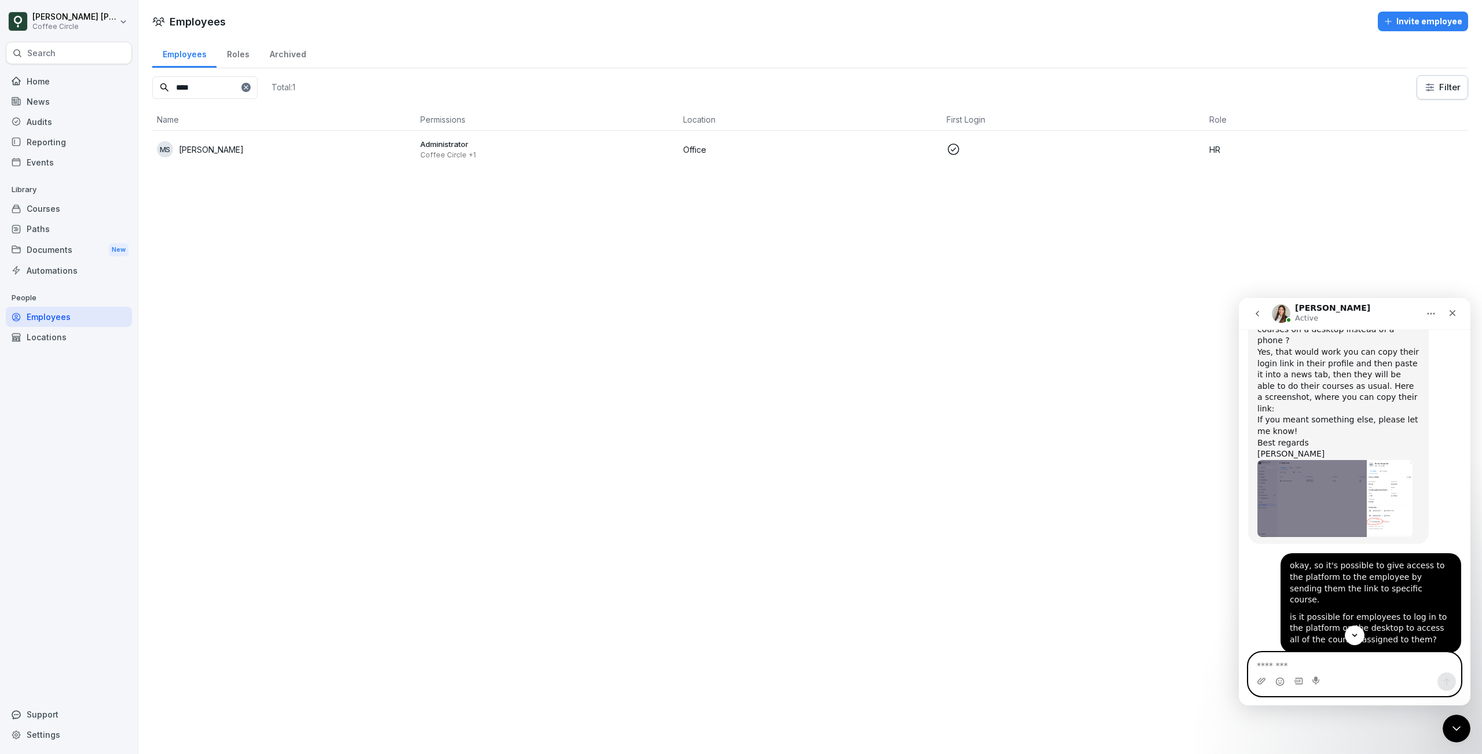
scroll to position [344, 0]
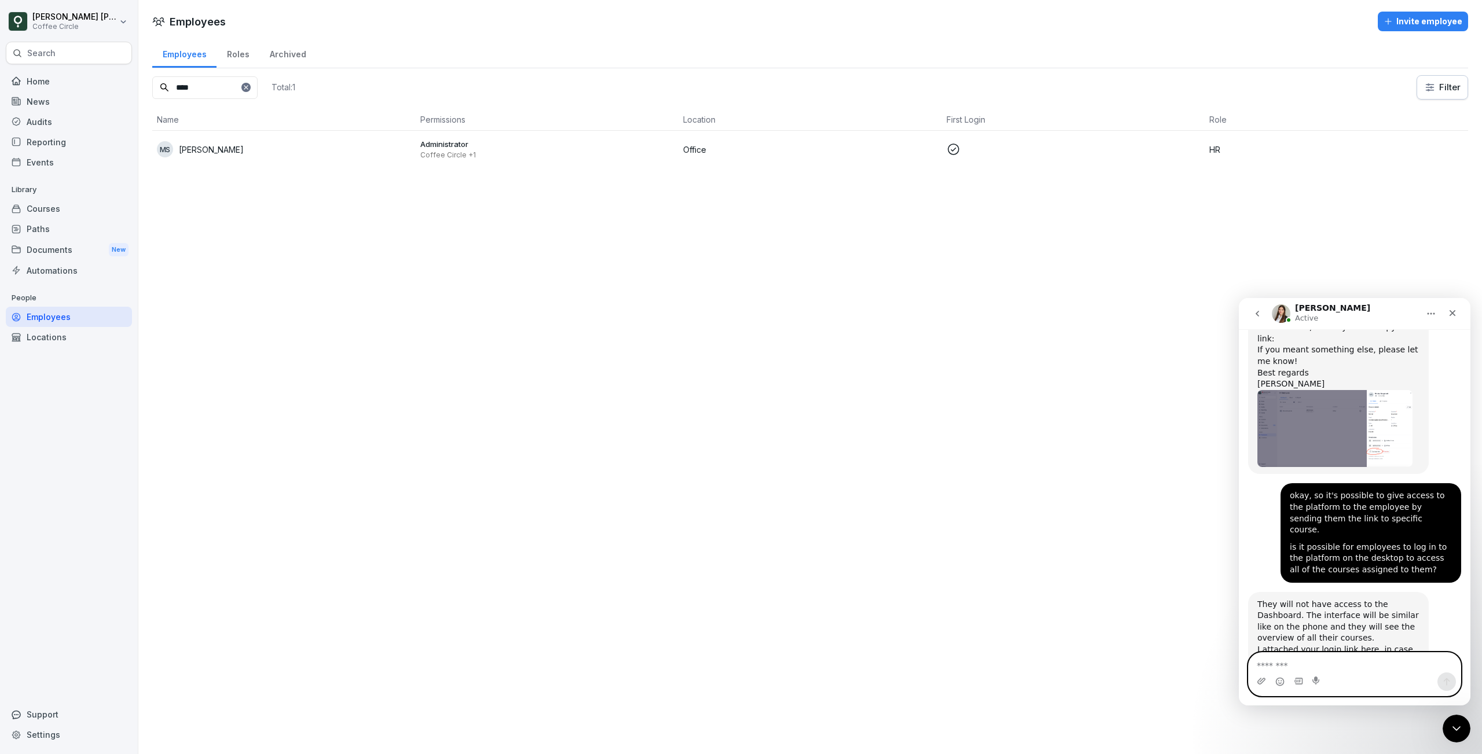
click at [1331, 663] on textarea "Message…" at bounding box center [1355, 663] width 212 height 20
click at [1320, 645] on link "I attached your login link here" at bounding box center [1318, 649] width 122 height 9
click at [1307, 657] on textarea "Message…" at bounding box center [1355, 663] width 212 height 20
type textarea "*"
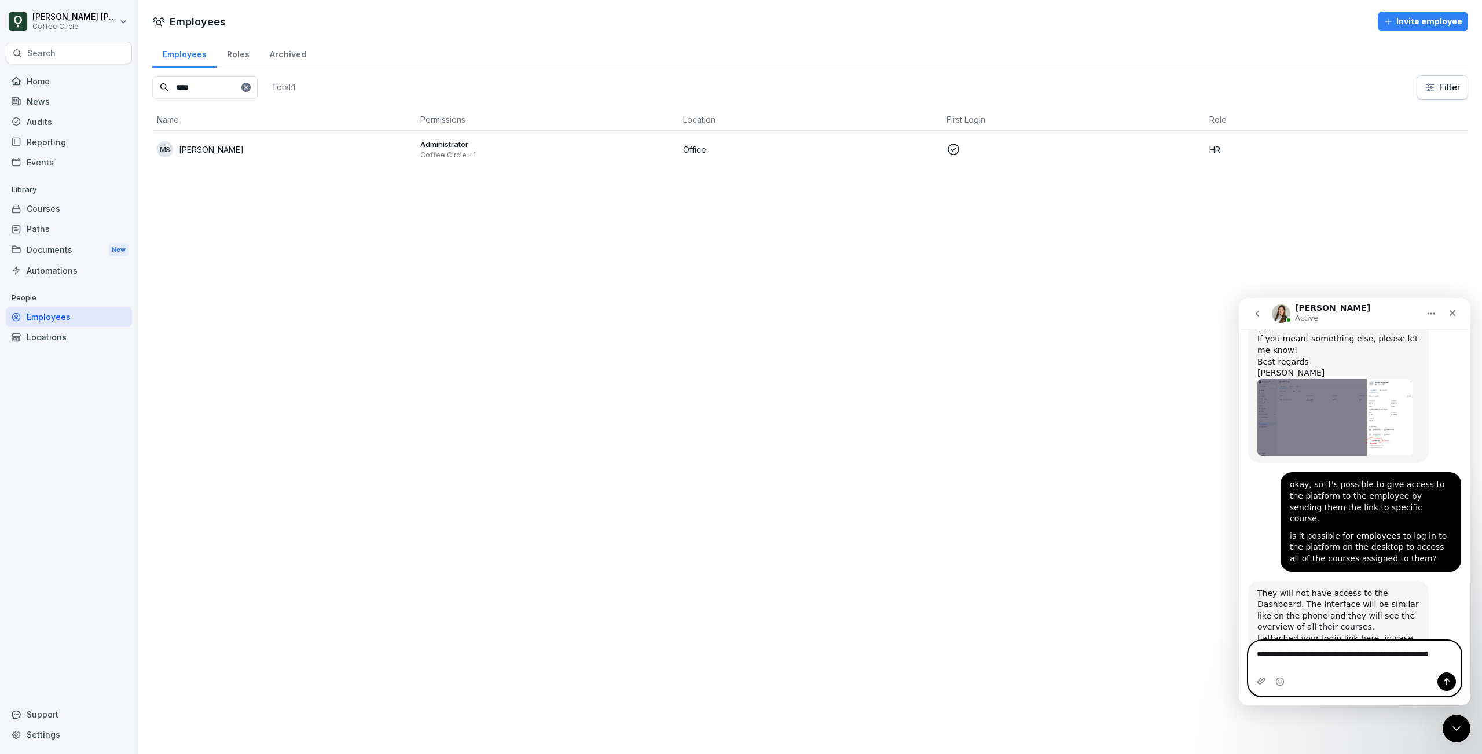
scroll to position [355, 0]
click at [1386, 654] on textarea "**********" at bounding box center [1355, 656] width 212 height 31
click at [1360, 668] on textarea "**********" at bounding box center [1355, 656] width 212 height 31
click at [1294, 667] on textarea "**********" at bounding box center [1355, 656] width 212 height 31
click at [1304, 654] on textarea "**********" at bounding box center [1355, 656] width 212 height 31
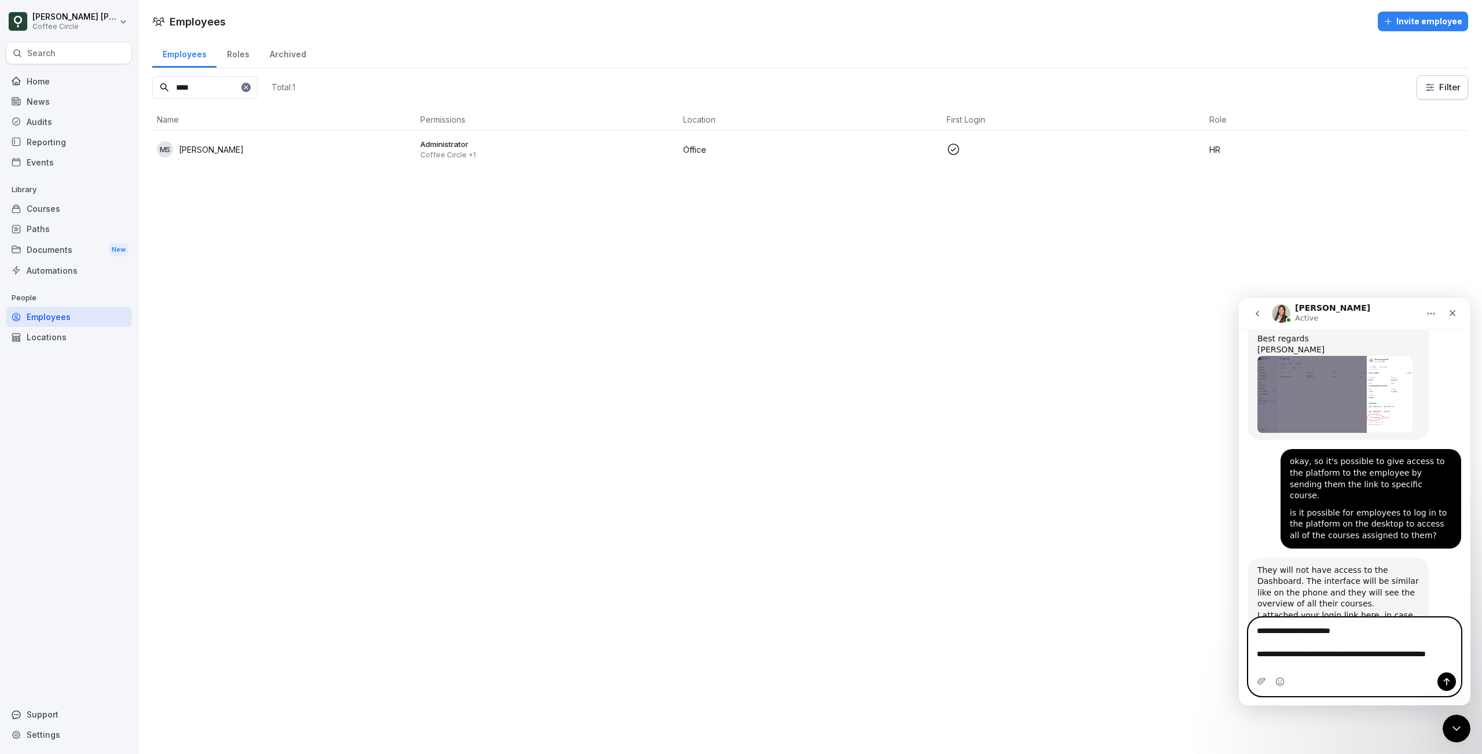
scroll to position [379, 0]
click at [1330, 670] on textarea "**********" at bounding box center [1355, 645] width 212 height 54
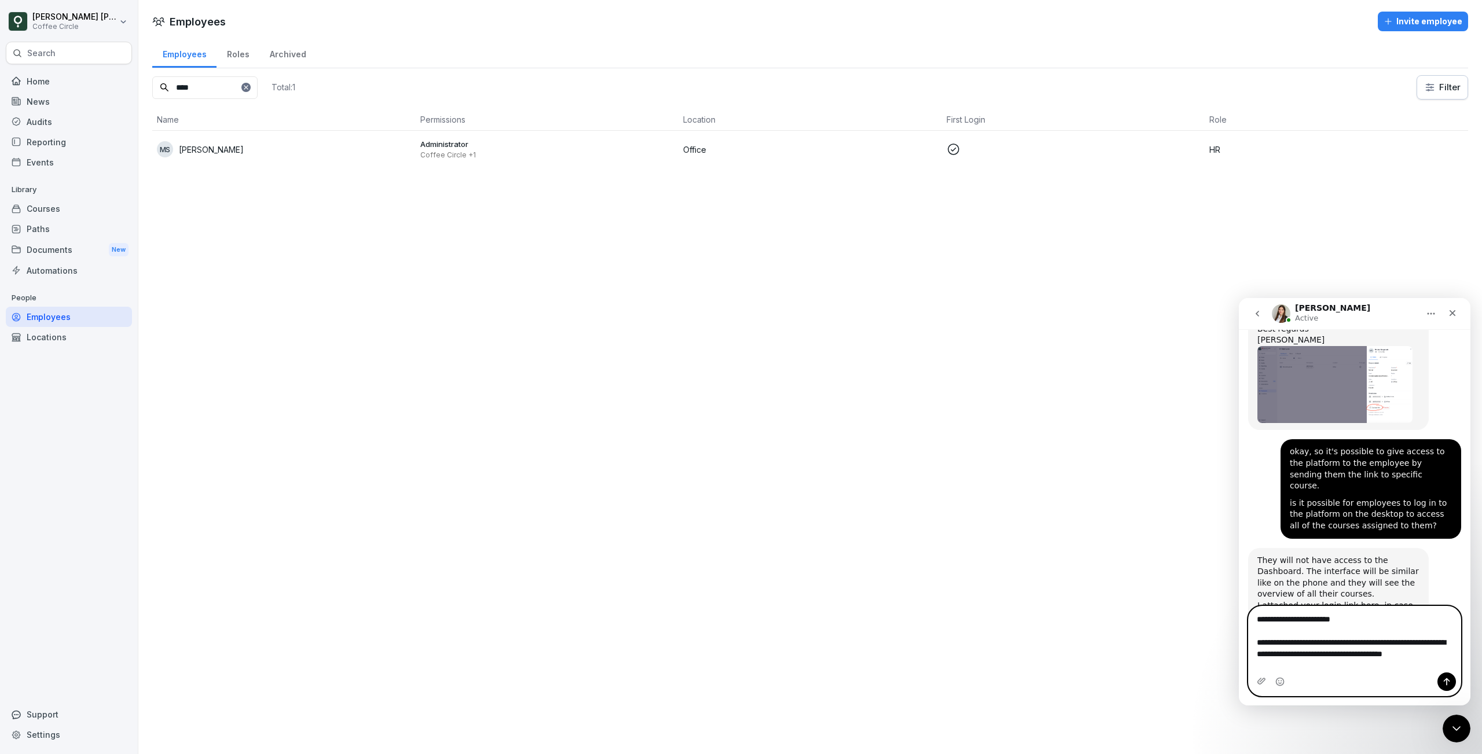
scroll to position [390, 0]
click at [1316, 653] on textarea "**********" at bounding box center [1355, 640] width 212 height 66
type textarea "**********"
click at [1451, 681] on icon "Send a message…" at bounding box center [1446, 681] width 9 height 9
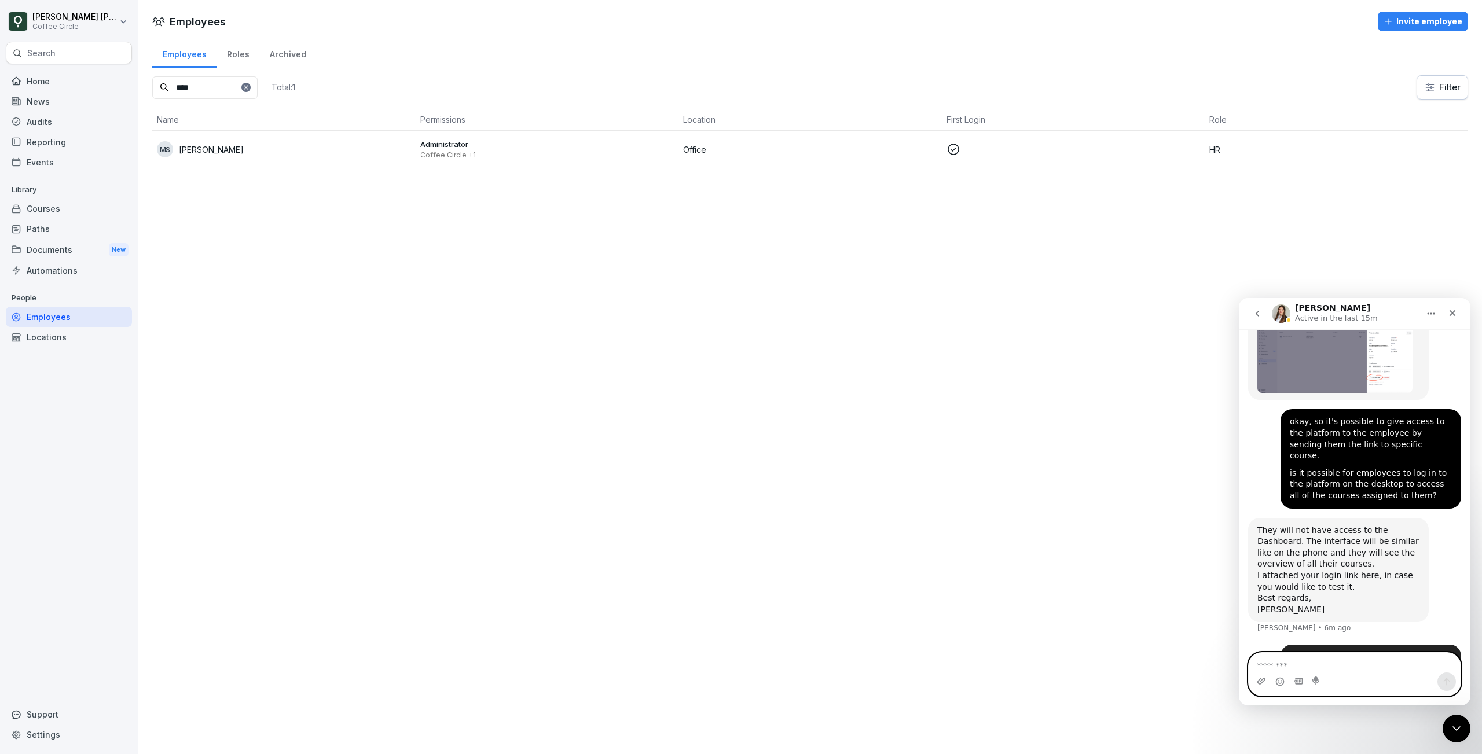
scroll to position [418, 0]
click at [1368, 668] on textarea "Message…" at bounding box center [1355, 663] width 212 height 20
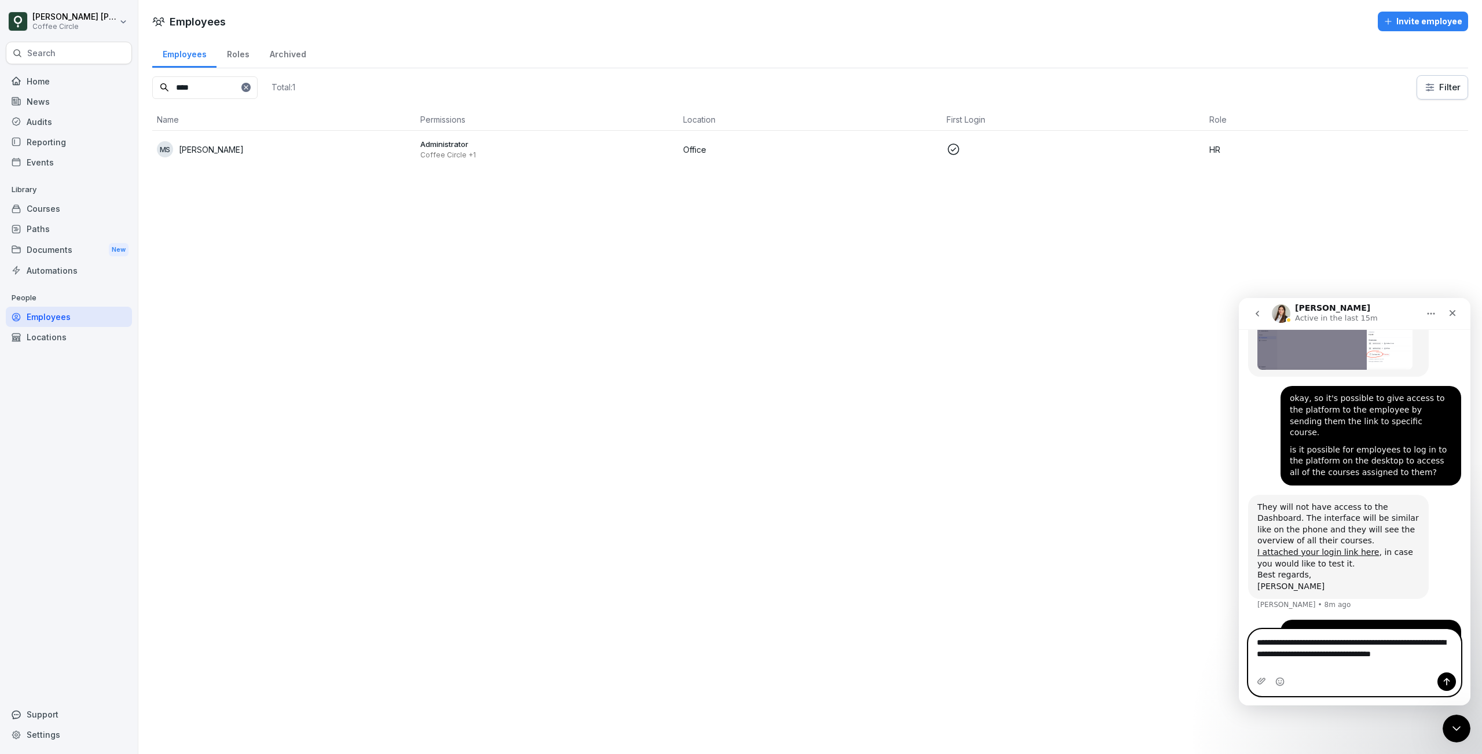
scroll to position [441, 0]
type textarea "**********"
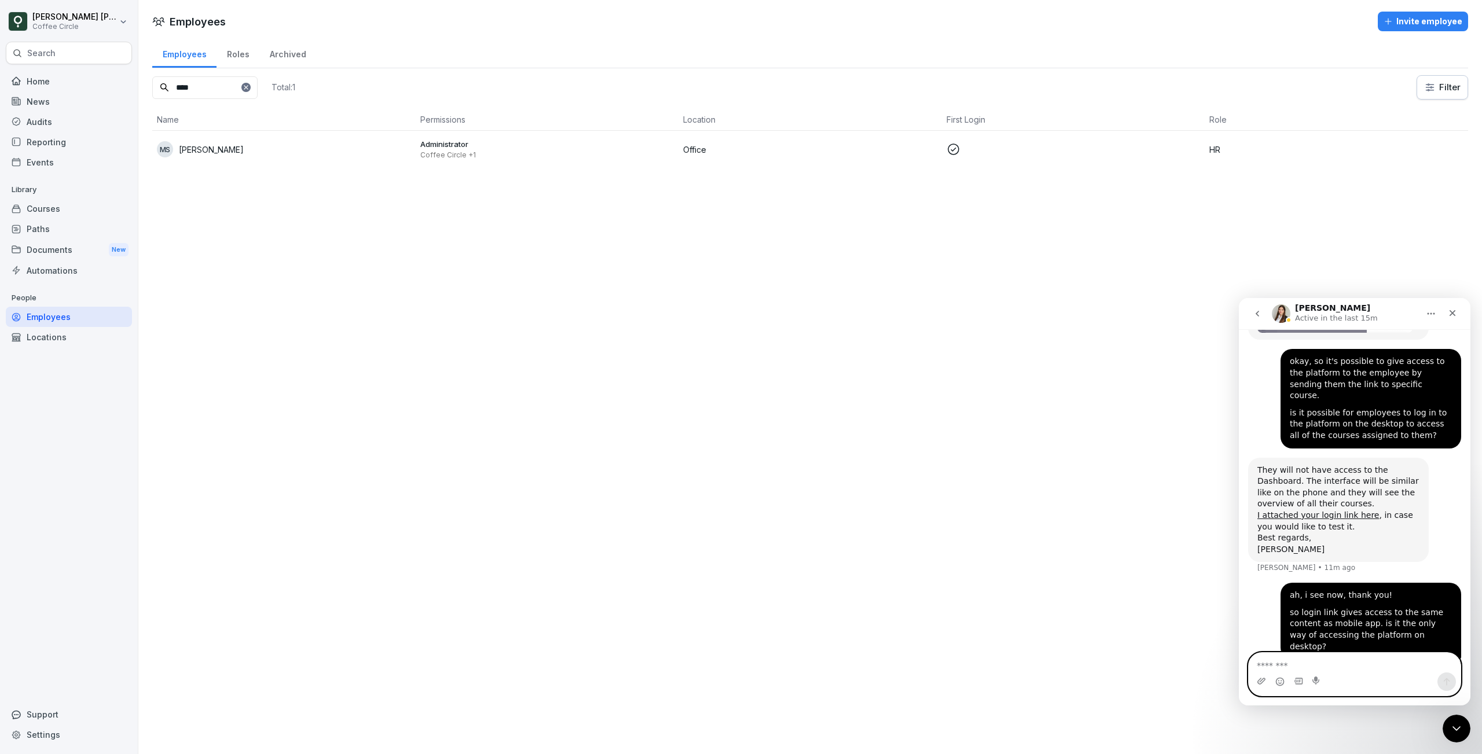
scroll to position [479, 0]
click at [1277, 310] on img "Intercom messenger" at bounding box center [1281, 313] width 19 height 19
click at [1316, 309] on h1 "[PERSON_NAME]" at bounding box center [1332, 308] width 75 height 9
click at [230, 148] on p "[PERSON_NAME]" at bounding box center [211, 150] width 65 height 12
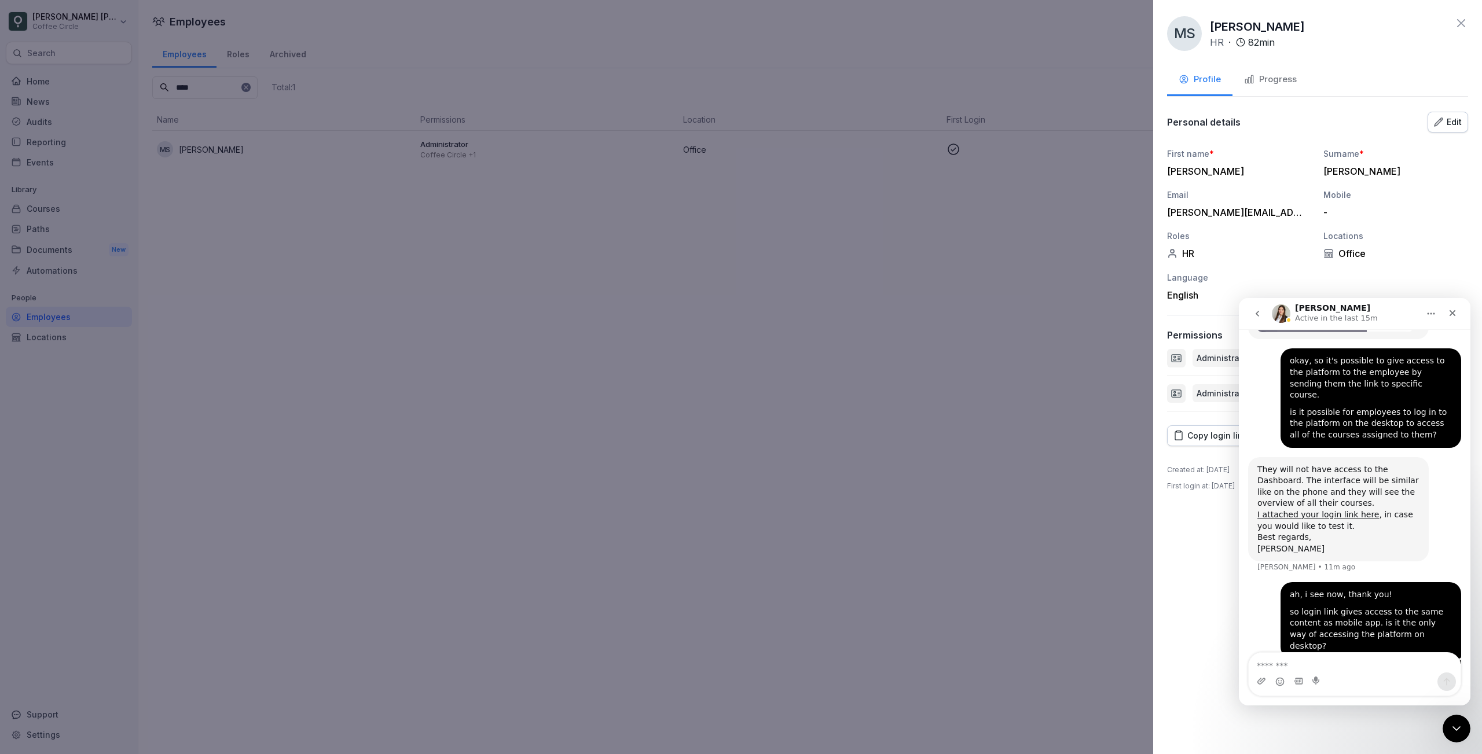
scroll to position [478, 0]
click at [1235, 551] on div "[PERSON_NAME] HR · 82 min Profile Progress Personal details Edit First name * […" at bounding box center [1317, 377] width 329 height 754
click at [1213, 438] on div "Copy login link" at bounding box center [1210, 436] width 74 height 13
click at [1462, 27] on icon at bounding box center [1461, 23] width 14 height 14
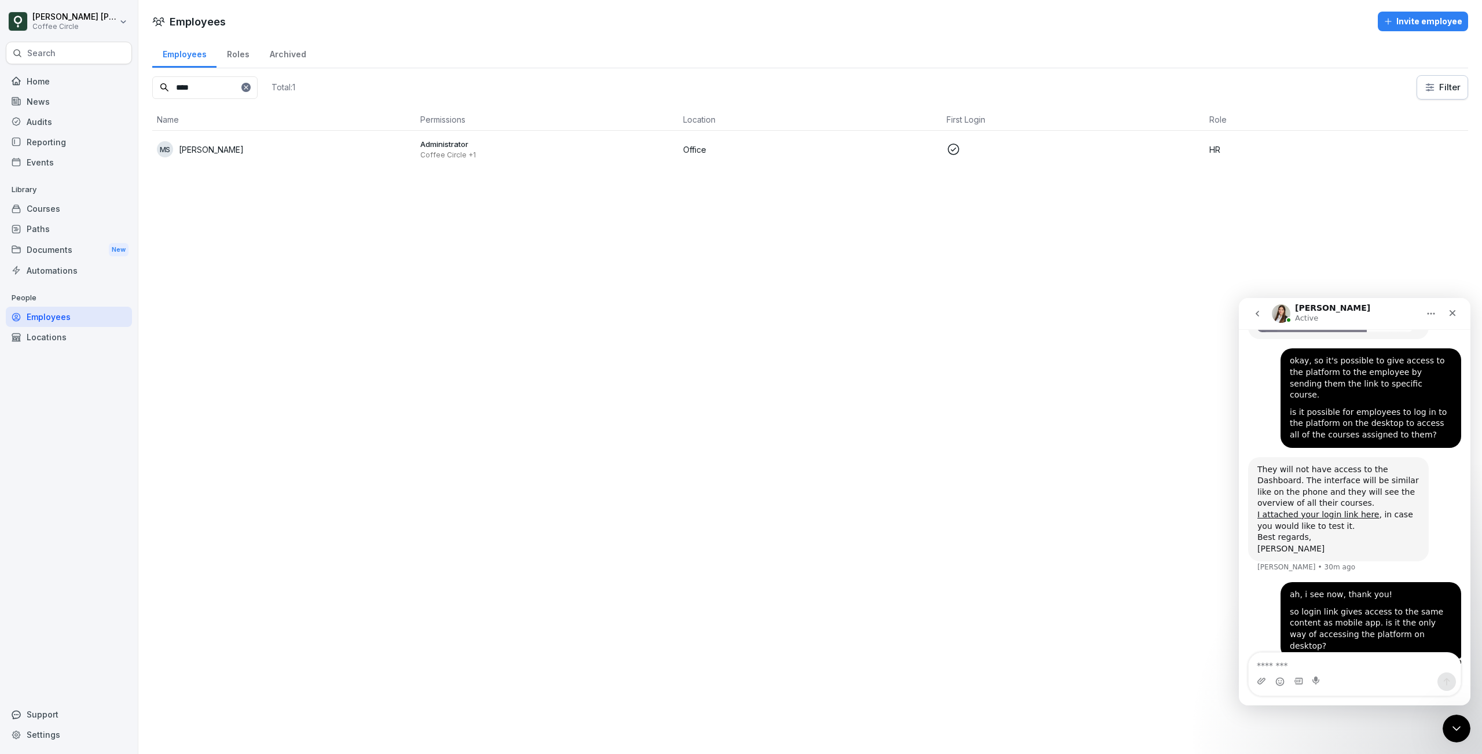
scroll to position [754, 0]
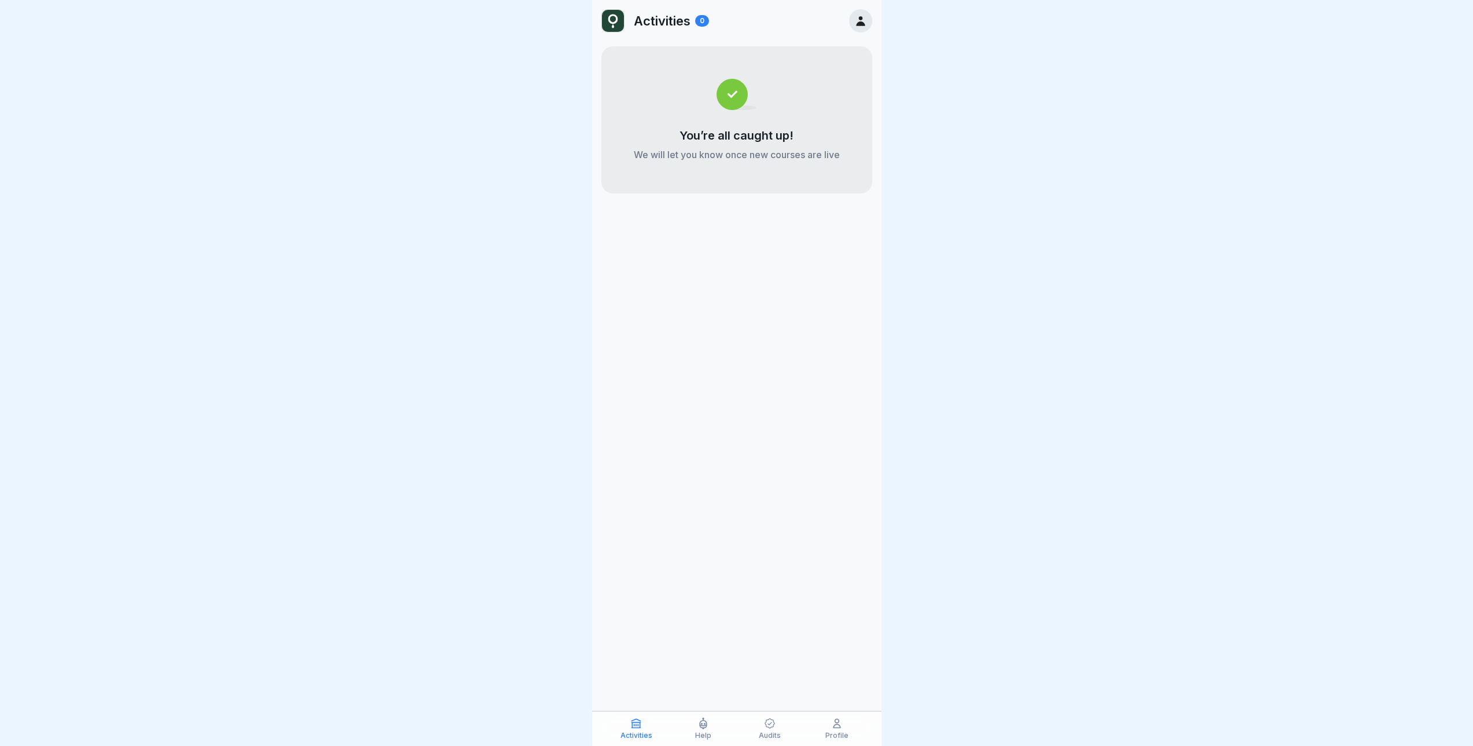
click at [772, 737] on p "Audits" at bounding box center [770, 735] width 22 height 8
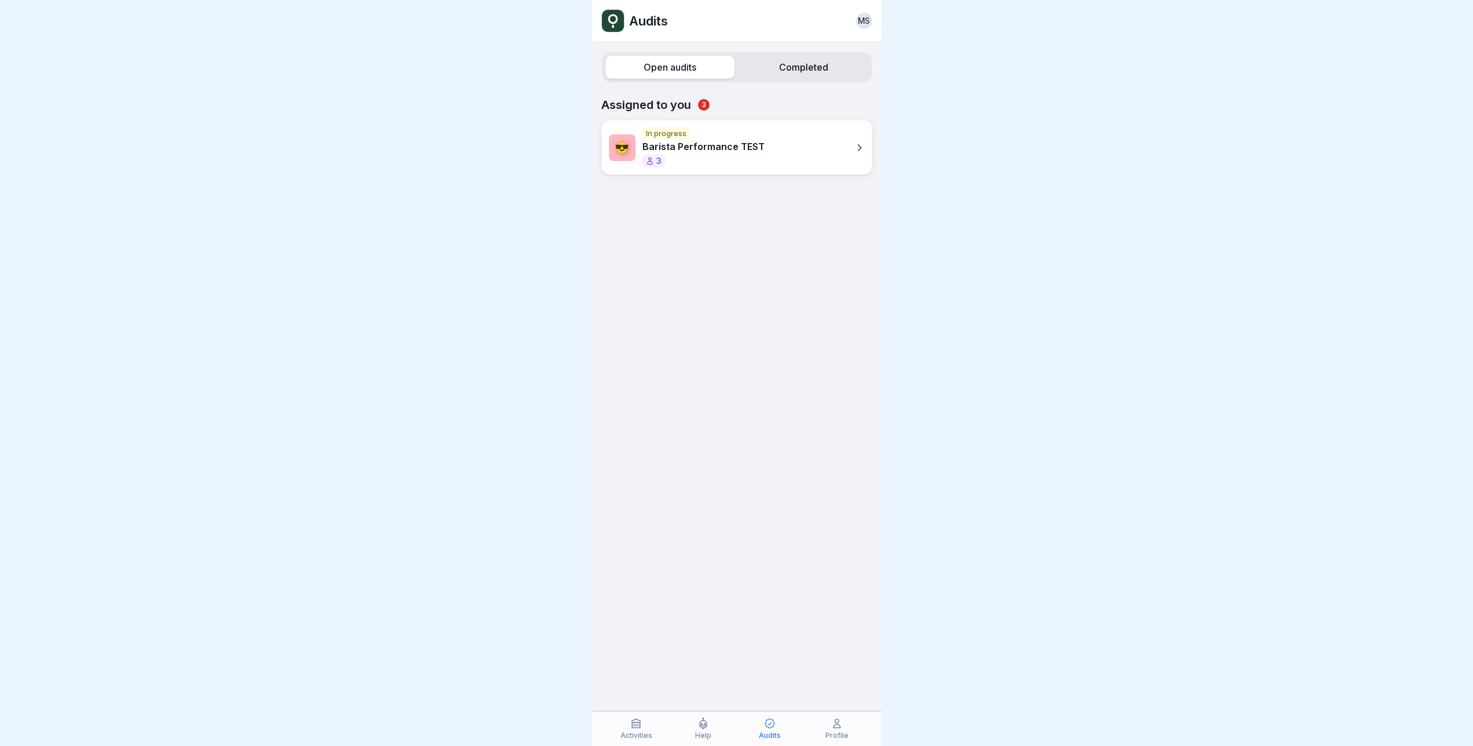
click at [850, 731] on div "Profile" at bounding box center [836, 728] width 61 height 22
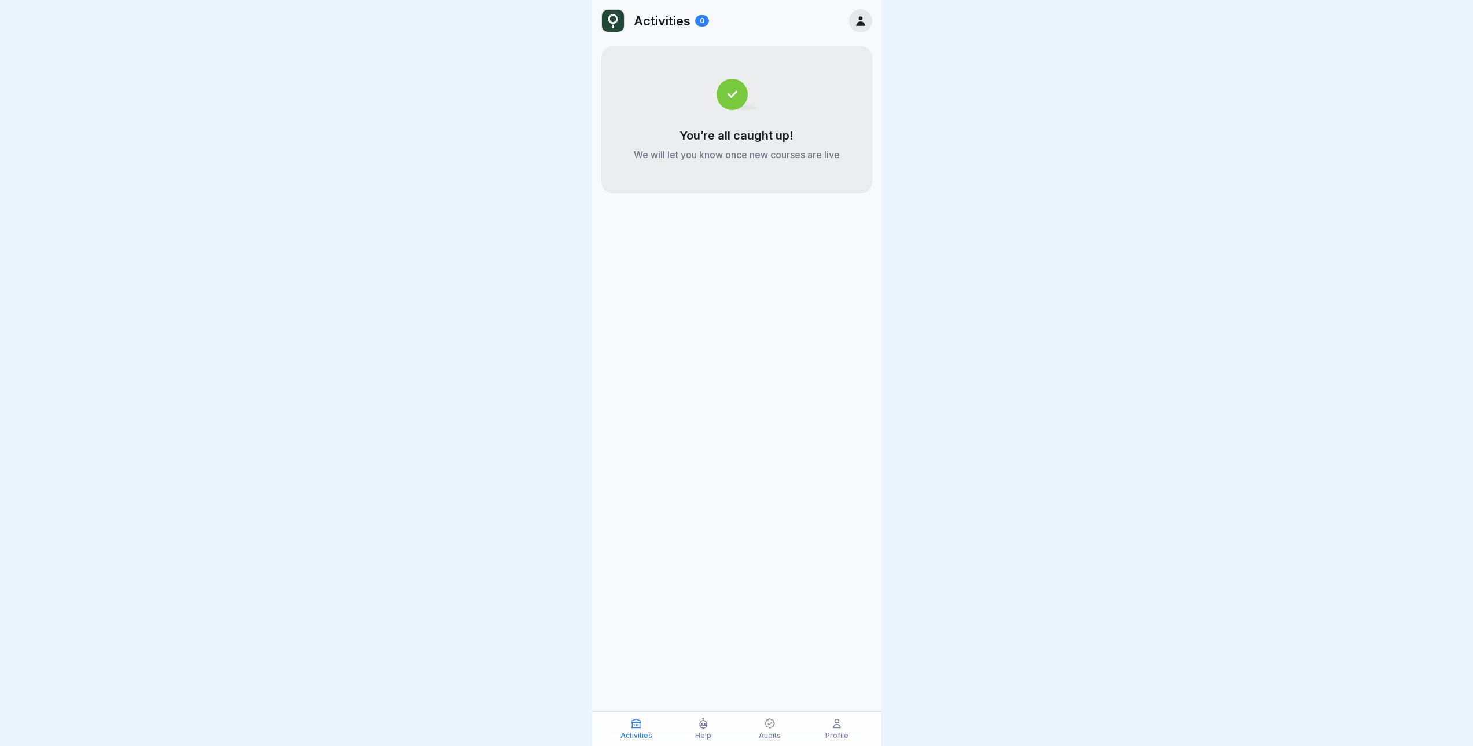
click at [848, 30] on div "Activities 0" at bounding box center [736, 21] width 289 height 42
click at [868, 18] on div at bounding box center [860, 20] width 23 height 23
